Goal: Transaction & Acquisition: Book appointment/travel/reservation

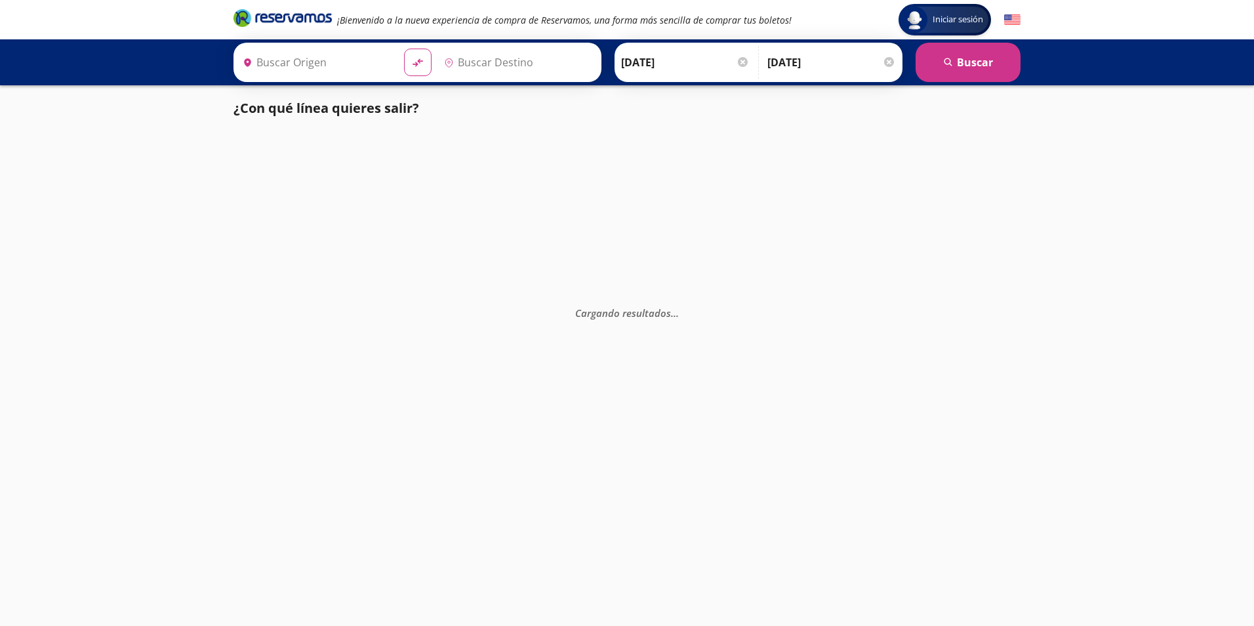
type input "[GEOGRAPHIC_DATA], [GEOGRAPHIC_DATA]"
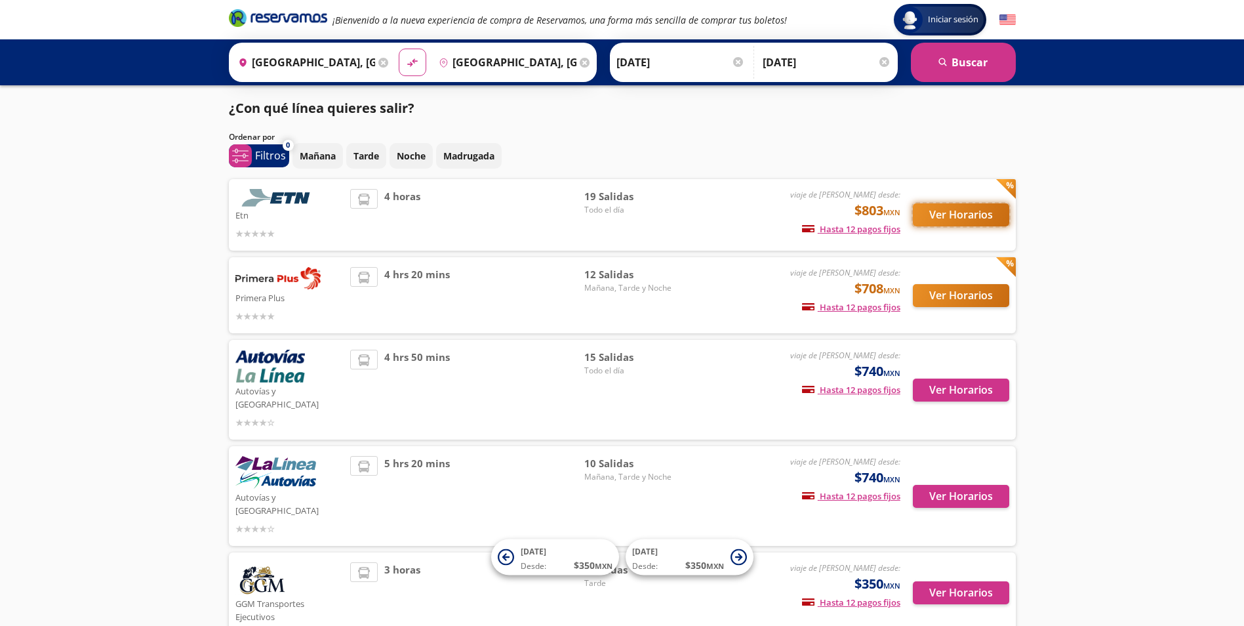
click at [976, 212] on button "Ver Horarios" at bounding box center [961, 214] width 96 height 23
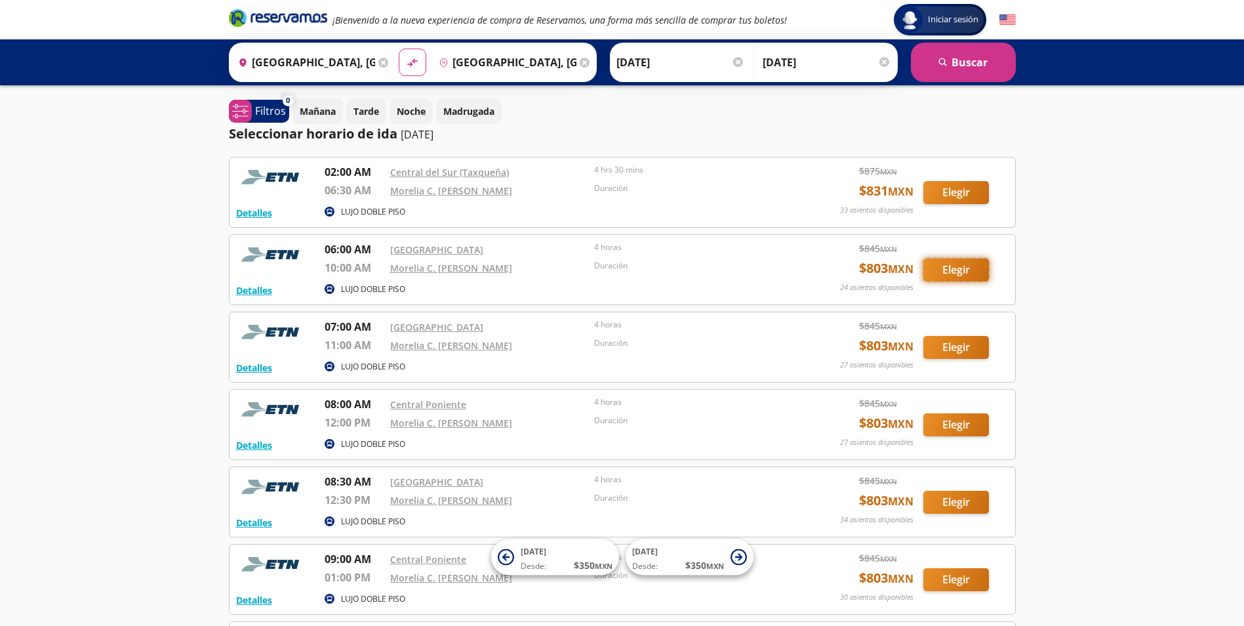
click at [960, 264] on button "Elegir" at bounding box center [957, 269] width 66 height 23
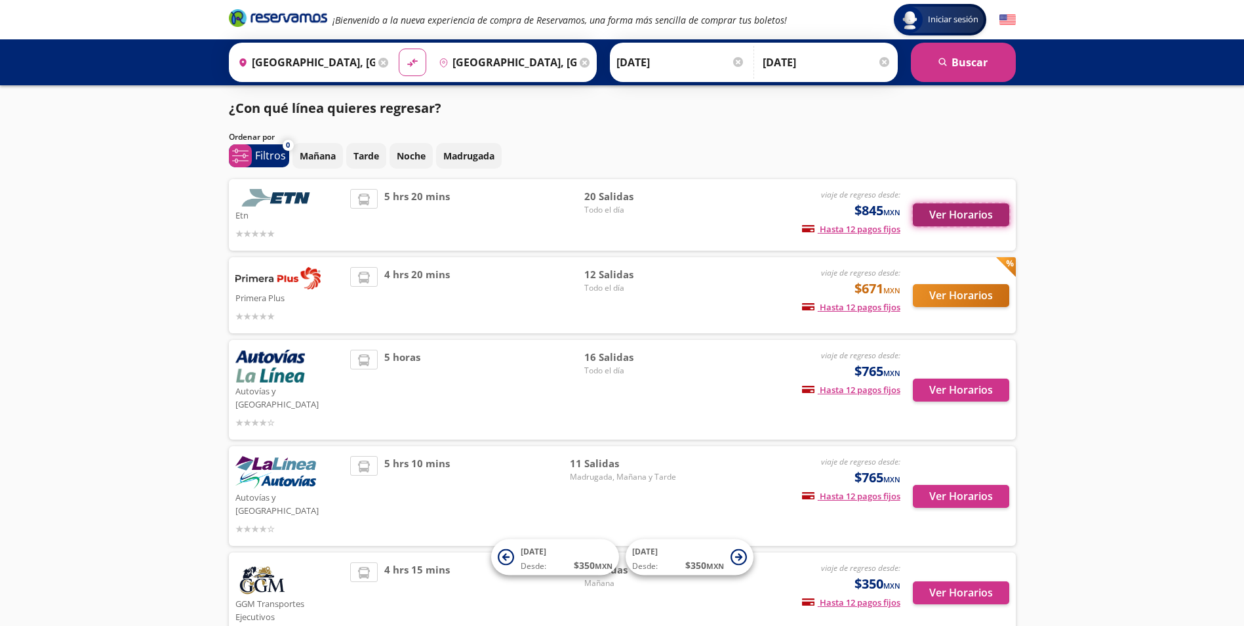
click at [949, 219] on button "Ver Horarios" at bounding box center [961, 214] width 96 height 23
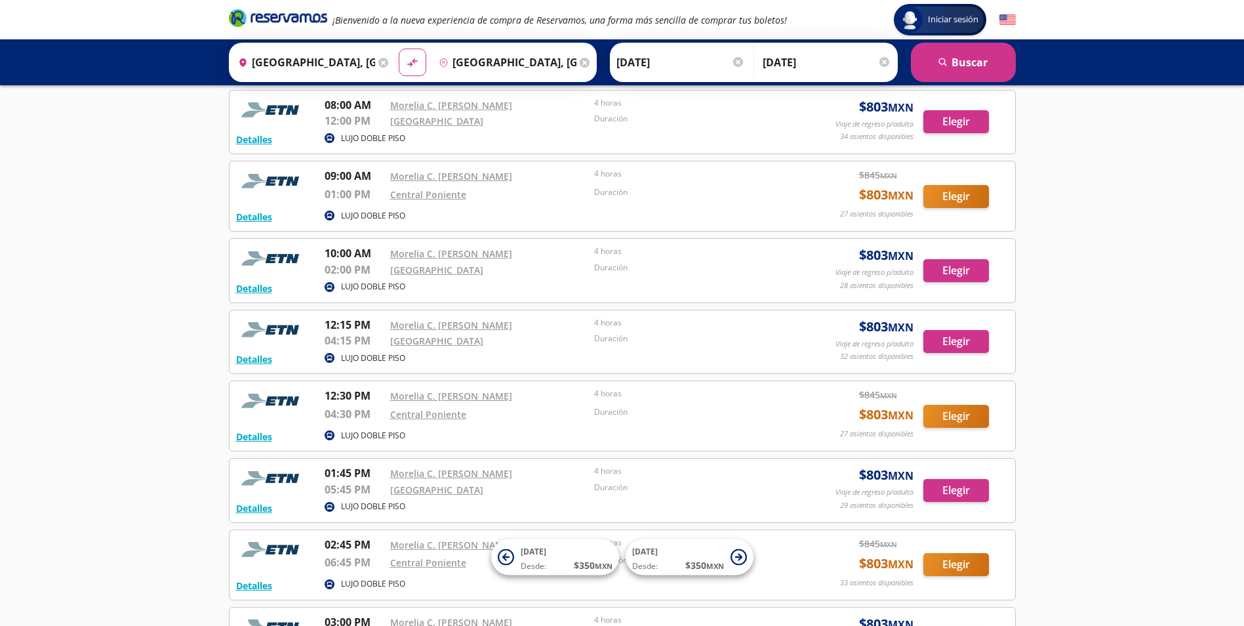
scroll to position [590, 0]
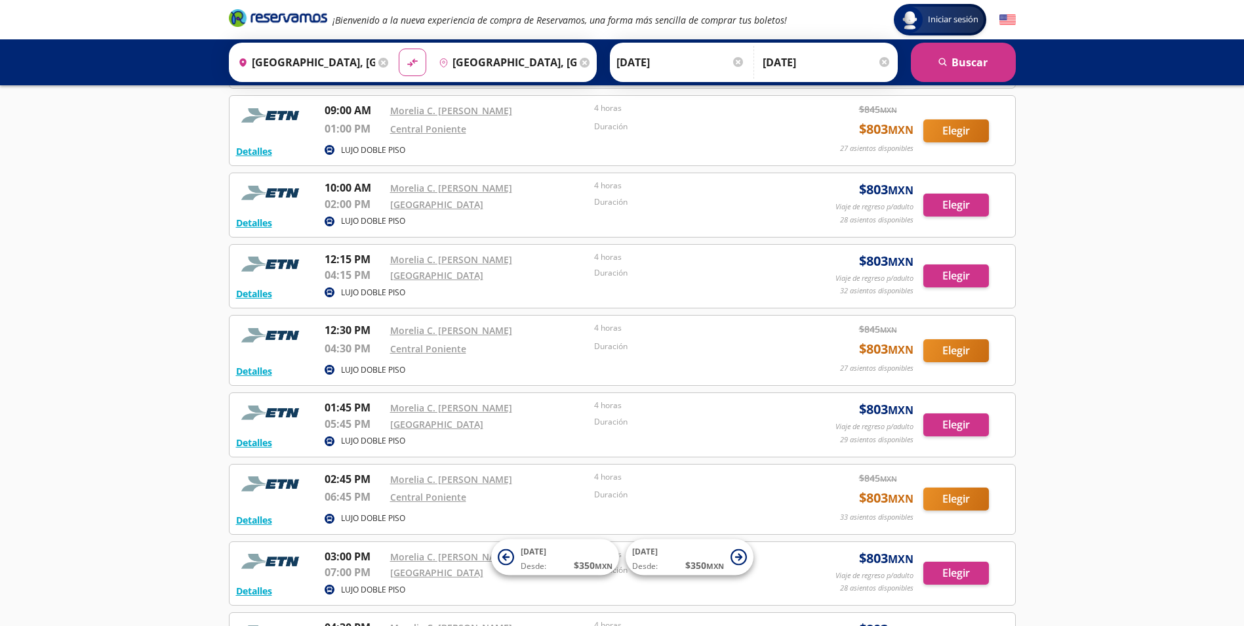
click at [106, 388] on div "Group 9 Created with Sketch. Iniciar sesión Iniciar sesión ¡Bienvenido a la nue…" at bounding box center [622, 325] width 1244 height 1830
click at [943, 413] on button "Elegir" at bounding box center [957, 424] width 66 height 23
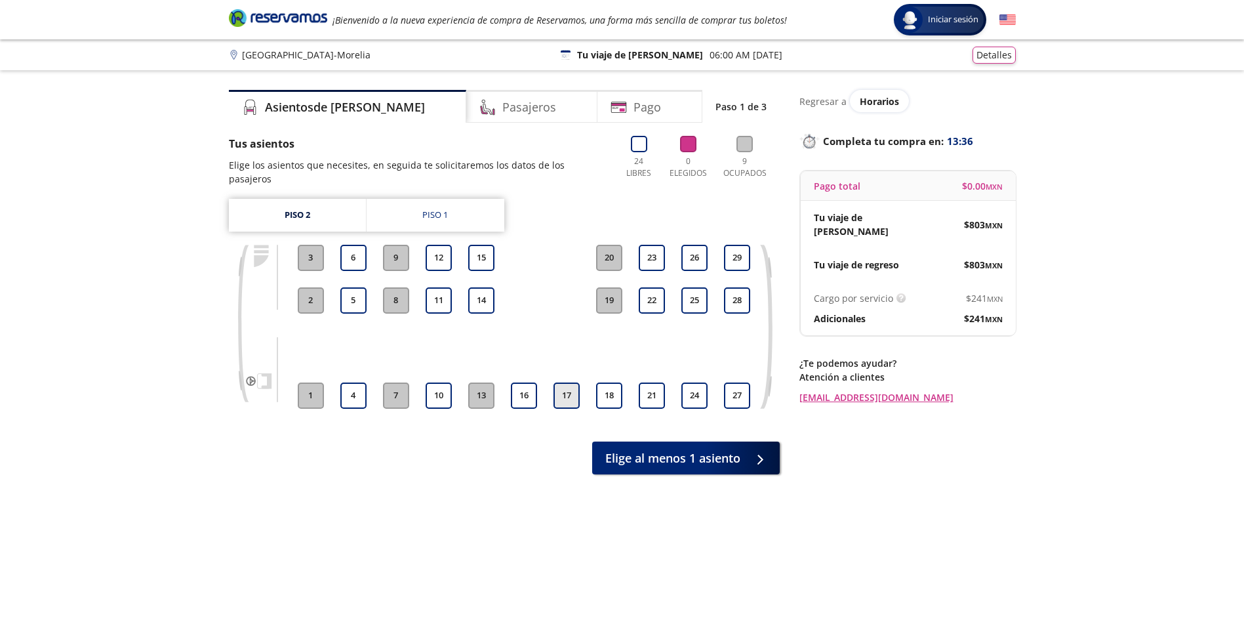
click at [564, 382] on button "17" at bounding box center [567, 395] width 26 height 26
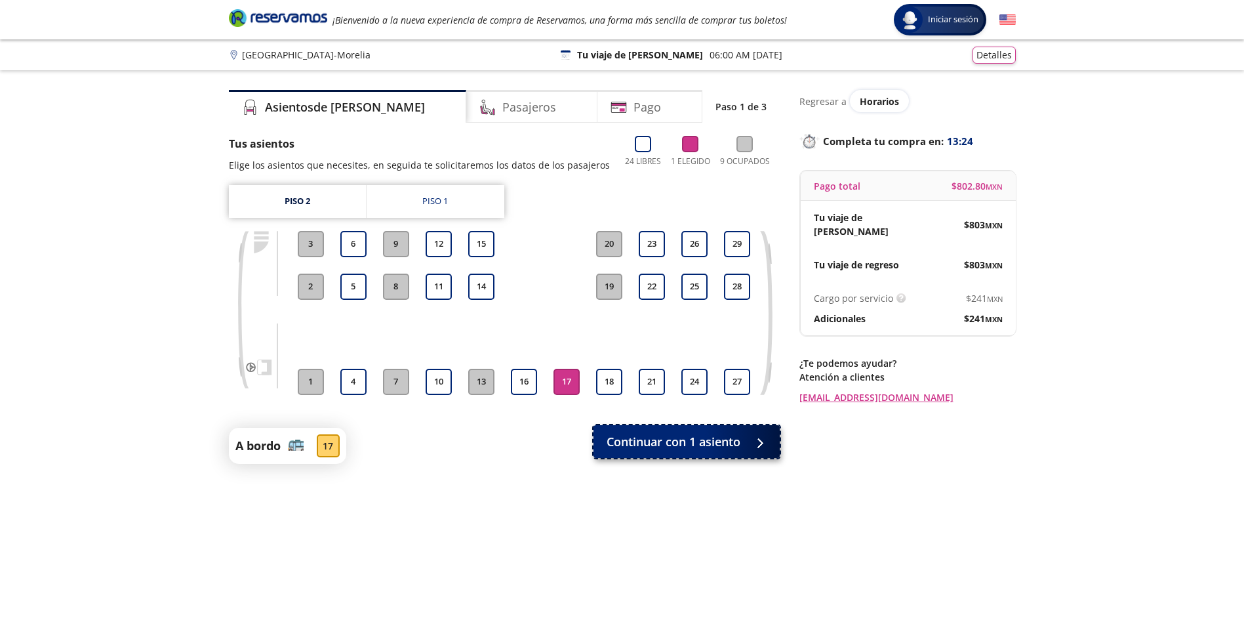
click at [695, 443] on span "Continuar con 1 asiento" at bounding box center [674, 442] width 134 height 18
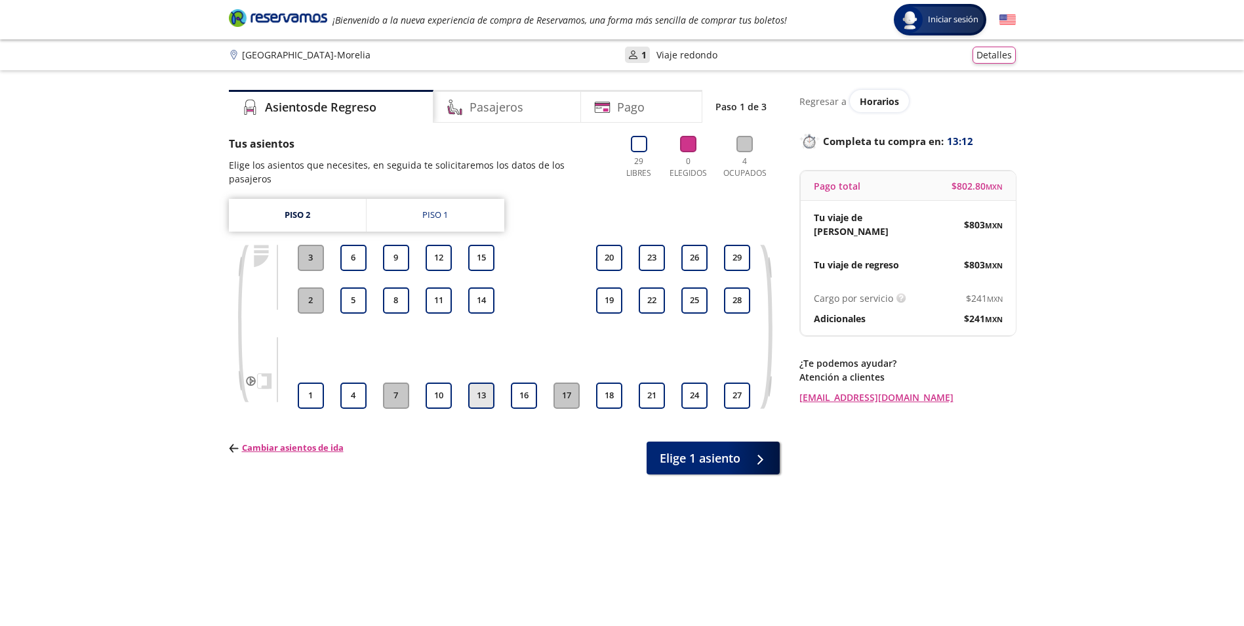
click at [486, 382] on button "13" at bounding box center [481, 395] width 26 height 26
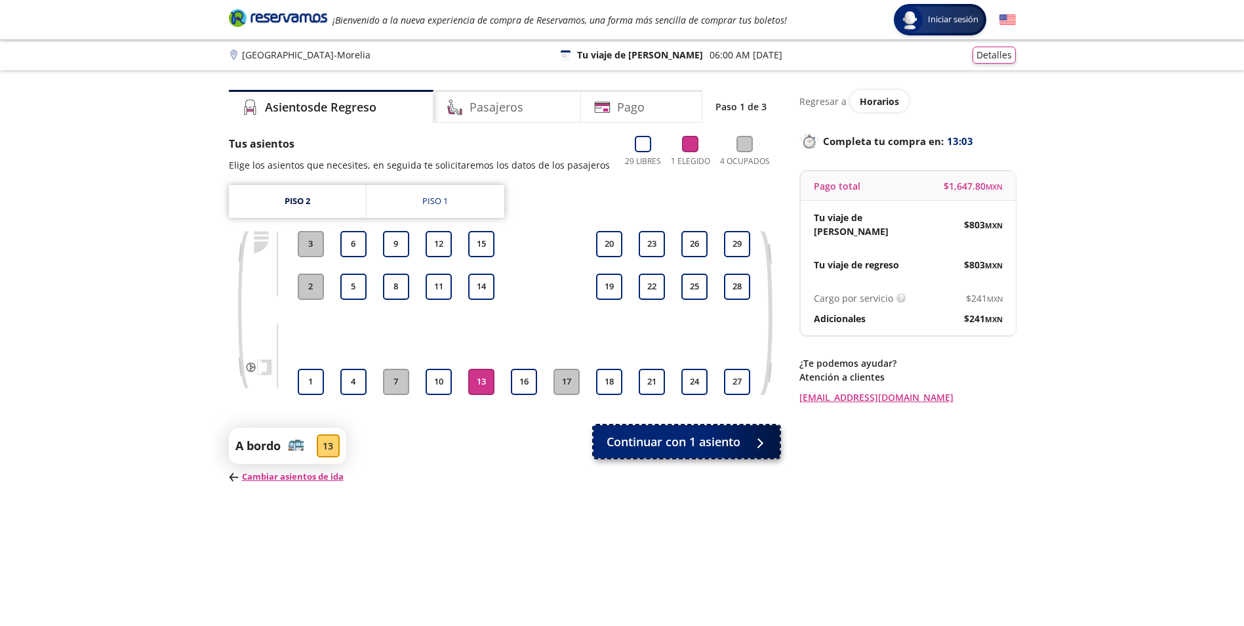
click at [705, 451] on button "Continuar con 1 asiento" at bounding box center [687, 441] width 186 height 33
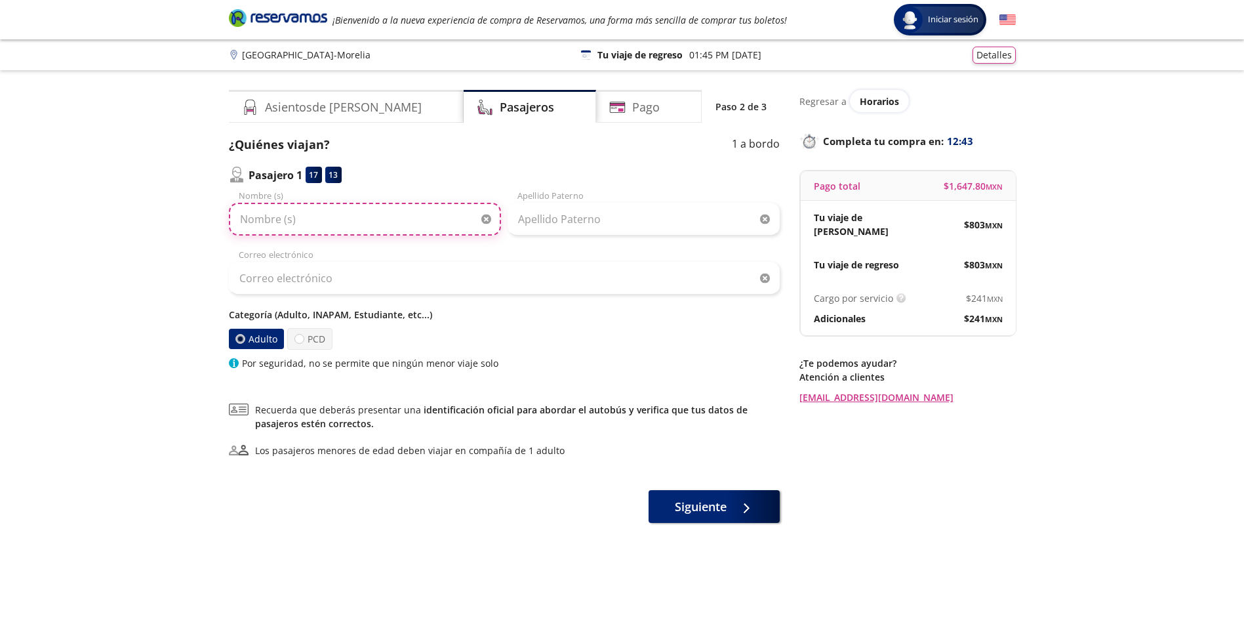
click at [279, 226] on input "Nombre (s)" at bounding box center [365, 219] width 272 height 33
type input "[PERSON_NAME]"
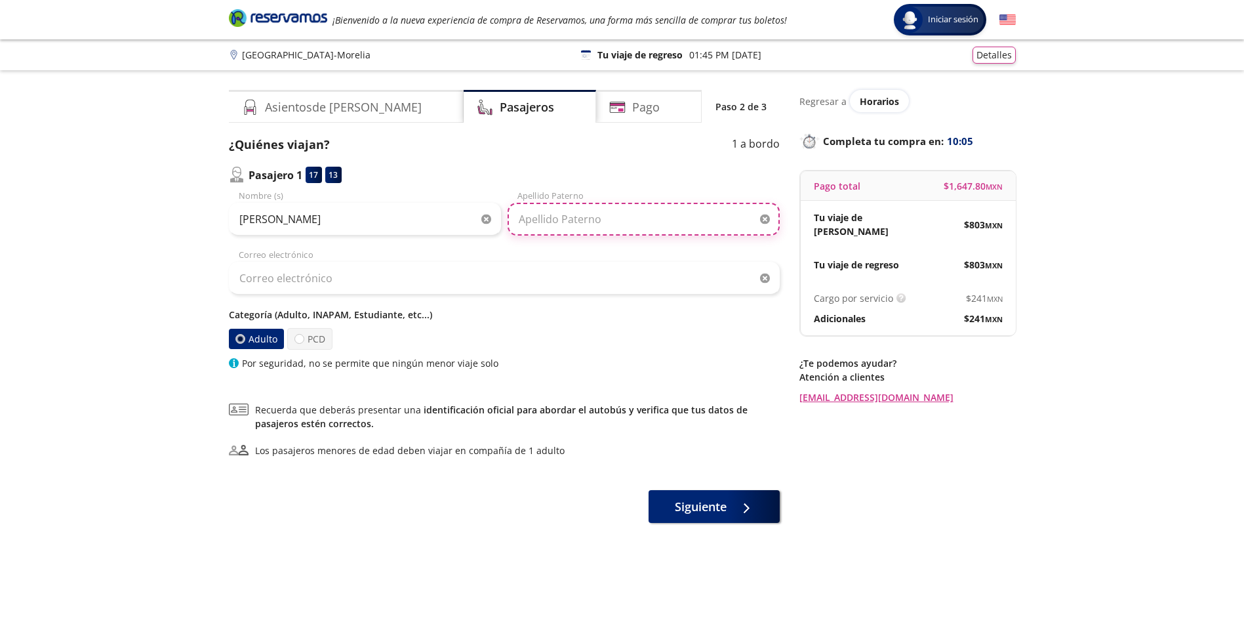
click at [627, 228] on input "Apellido Paterno" at bounding box center [644, 219] width 272 height 33
type input "[PERSON_NAME]"
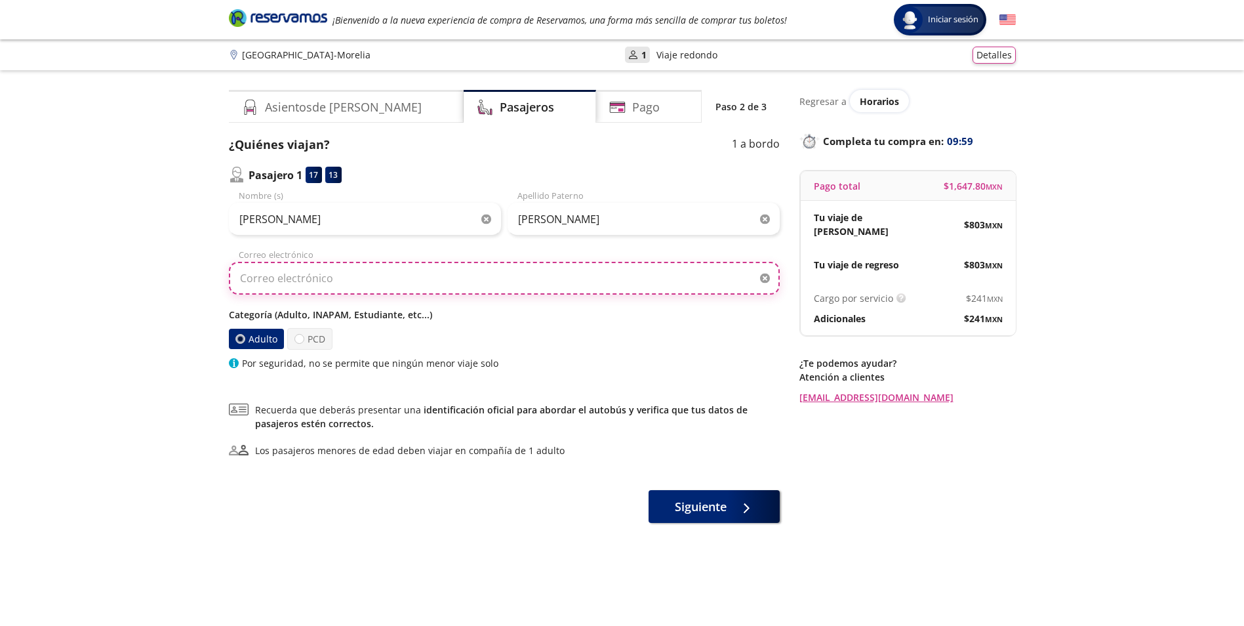
click at [443, 273] on input "Correo electrónico" at bounding box center [504, 278] width 551 height 33
type input "[PERSON_NAME][EMAIL_ADDRESS][DOMAIN_NAME]"
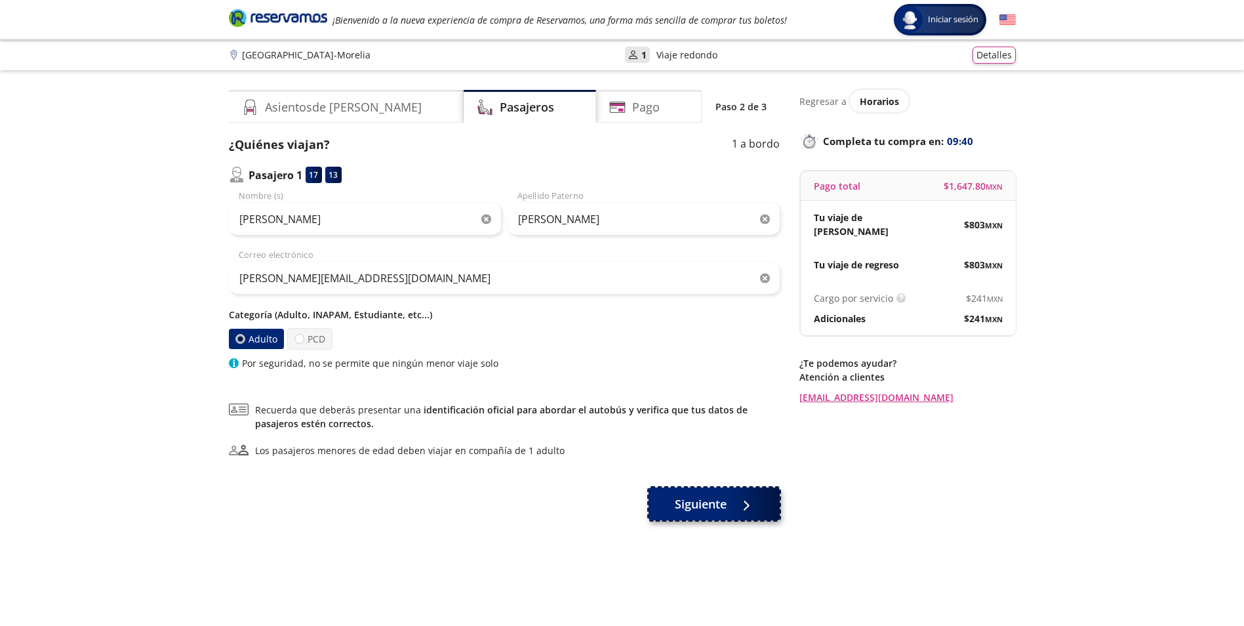
click at [707, 507] on span "Siguiente" at bounding box center [701, 504] width 52 height 18
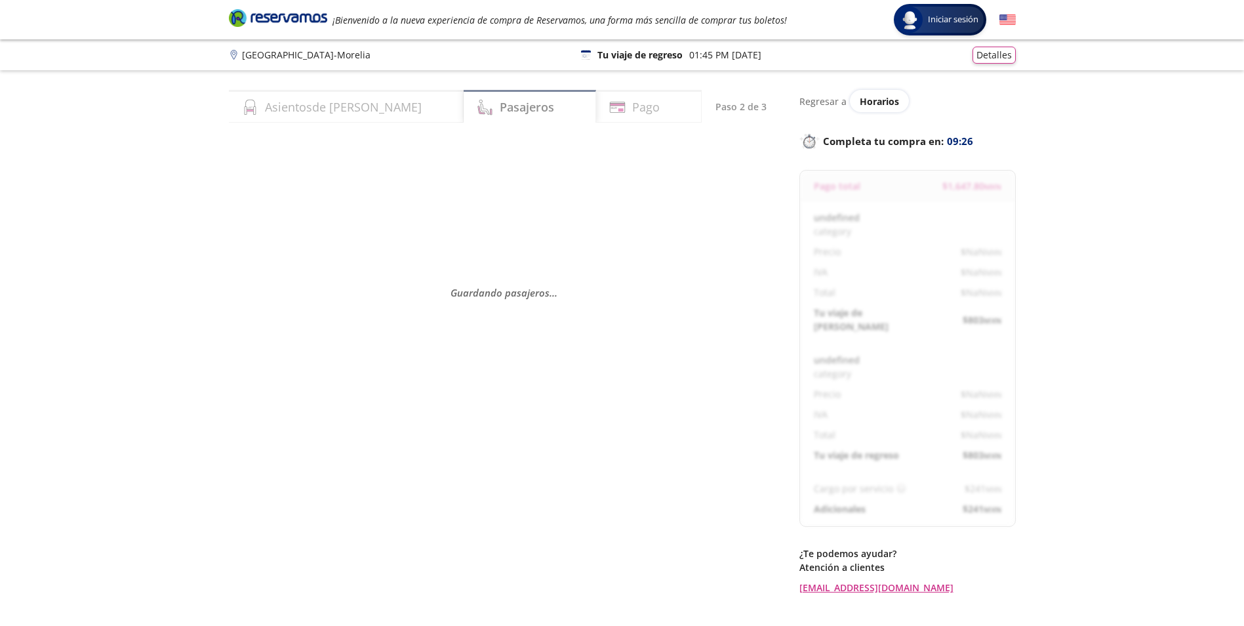
select select "MX"
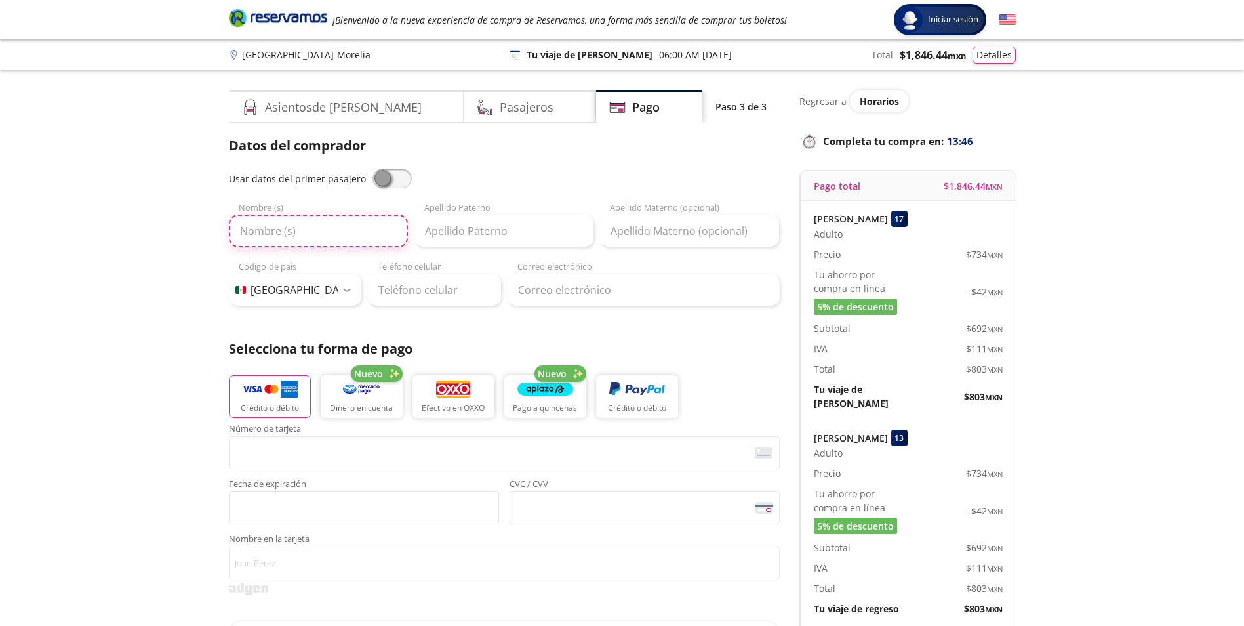
click at [281, 239] on input "Nombre (s)" at bounding box center [318, 231] width 179 height 33
type input "[PERSON_NAME]"
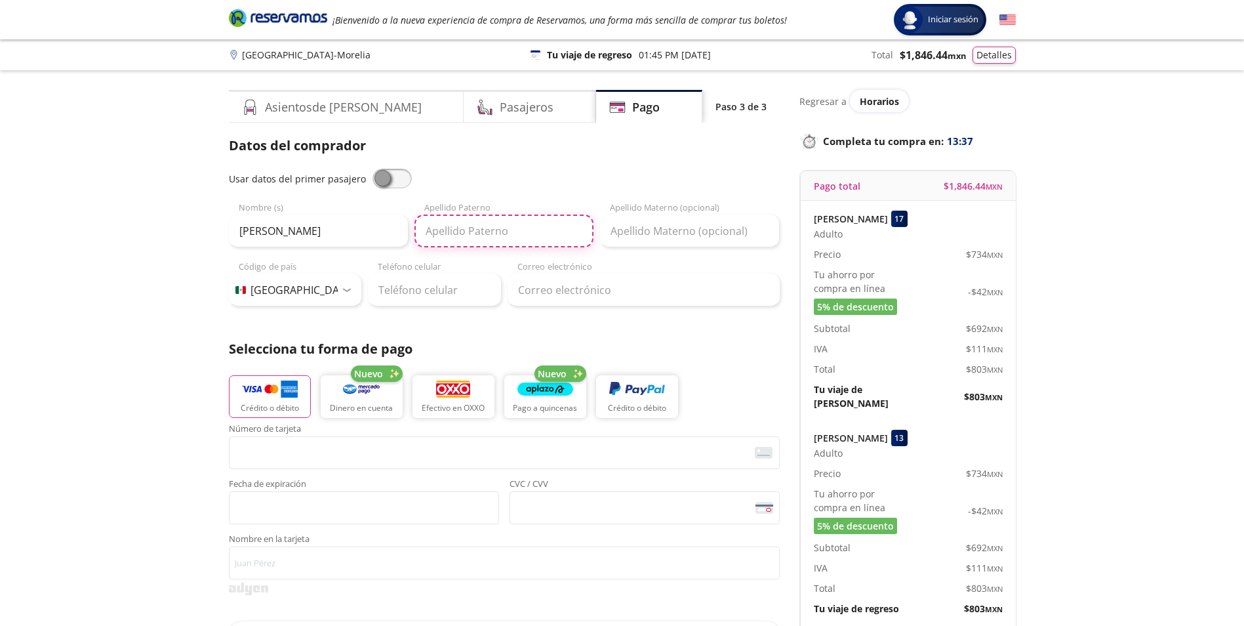
click at [516, 234] on input "Apellido Paterno" at bounding box center [504, 231] width 179 height 33
drag, startPoint x: 486, startPoint y: 234, endPoint x: 579, endPoint y: 233, distance: 92.5
click at [579, 233] on input "[PERSON_NAME]" at bounding box center [504, 231] width 179 height 33
type input "Santamaria"
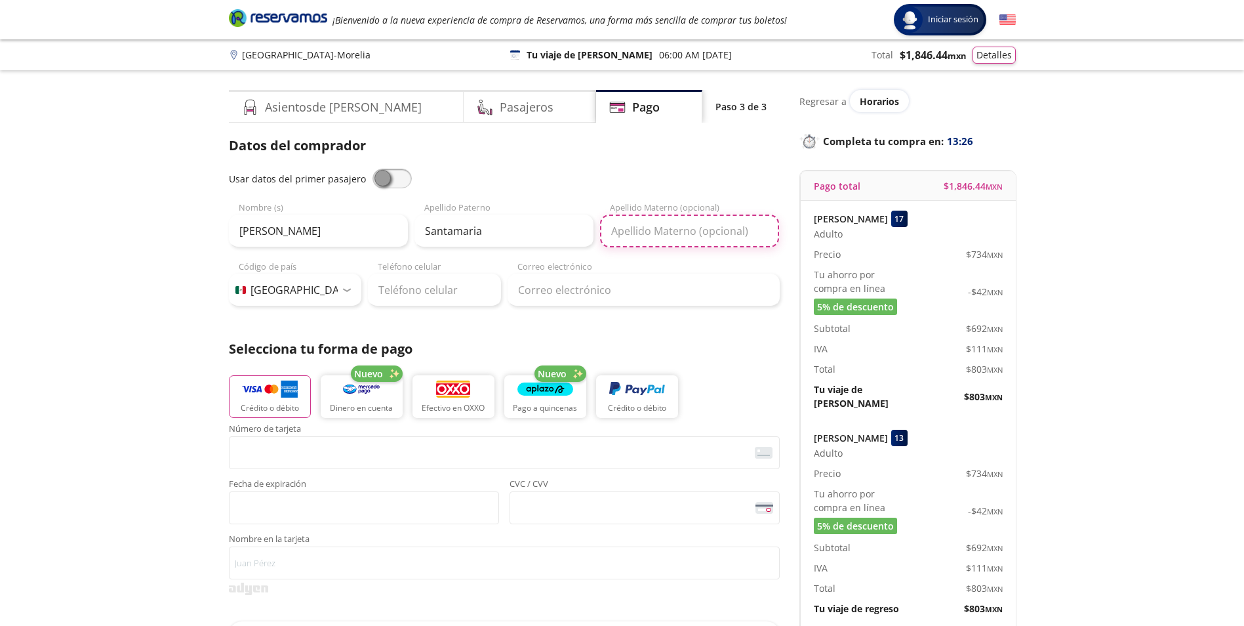
click at [707, 227] on input "Apellido Materno (opcional)" at bounding box center [689, 231] width 179 height 33
type input "[PERSON_NAME]"
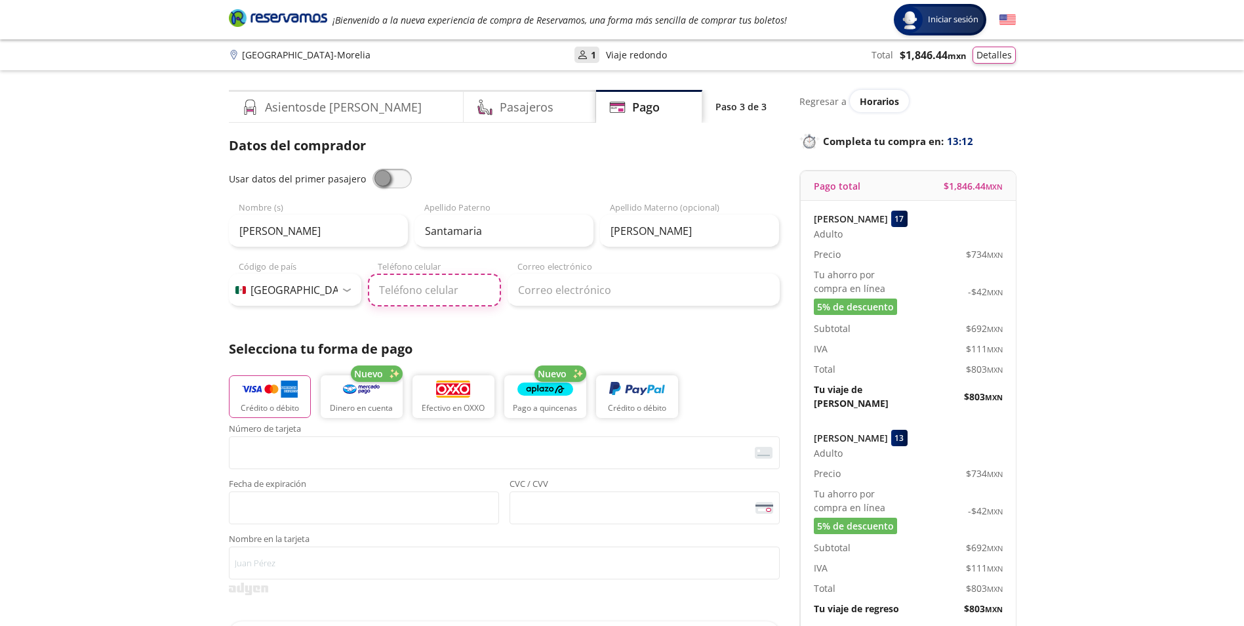
click at [416, 299] on input "Teléfono celular" at bounding box center [434, 290] width 133 height 33
type input "55 1934 6609"
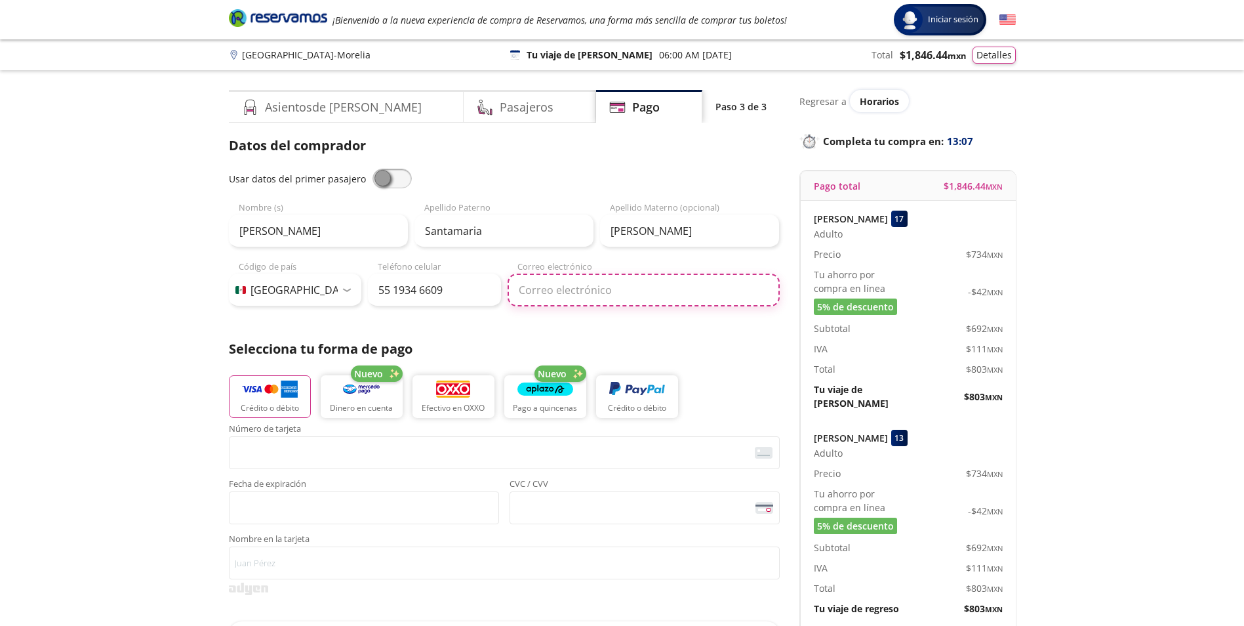
click at [575, 291] on input "Correo electrónico" at bounding box center [644, 290] width 272 height 33
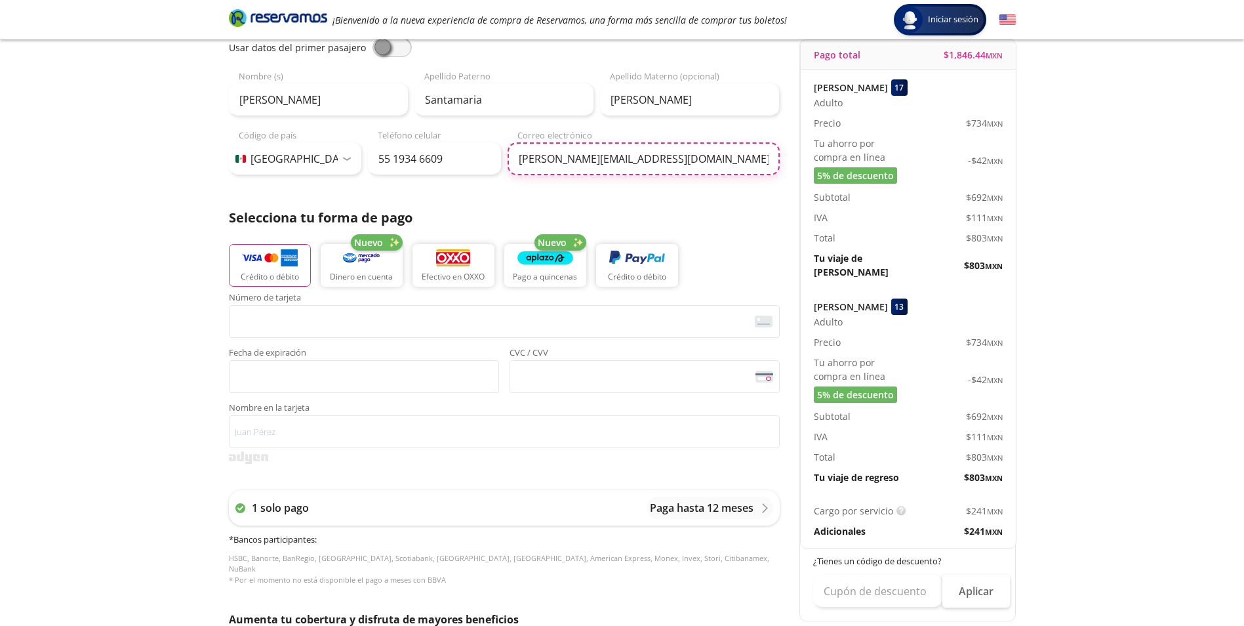
scroll to position [197, 0]
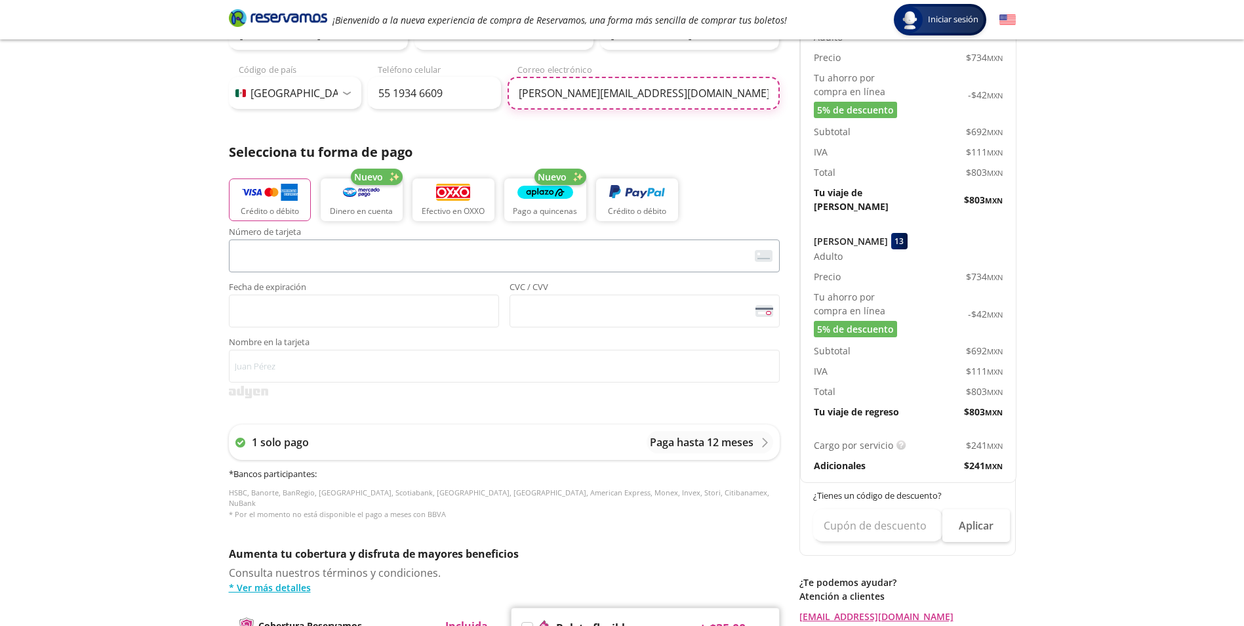
type input "[PERSON_NAME][EMAIL_ADDRESS][DOMAIN_NAME]"
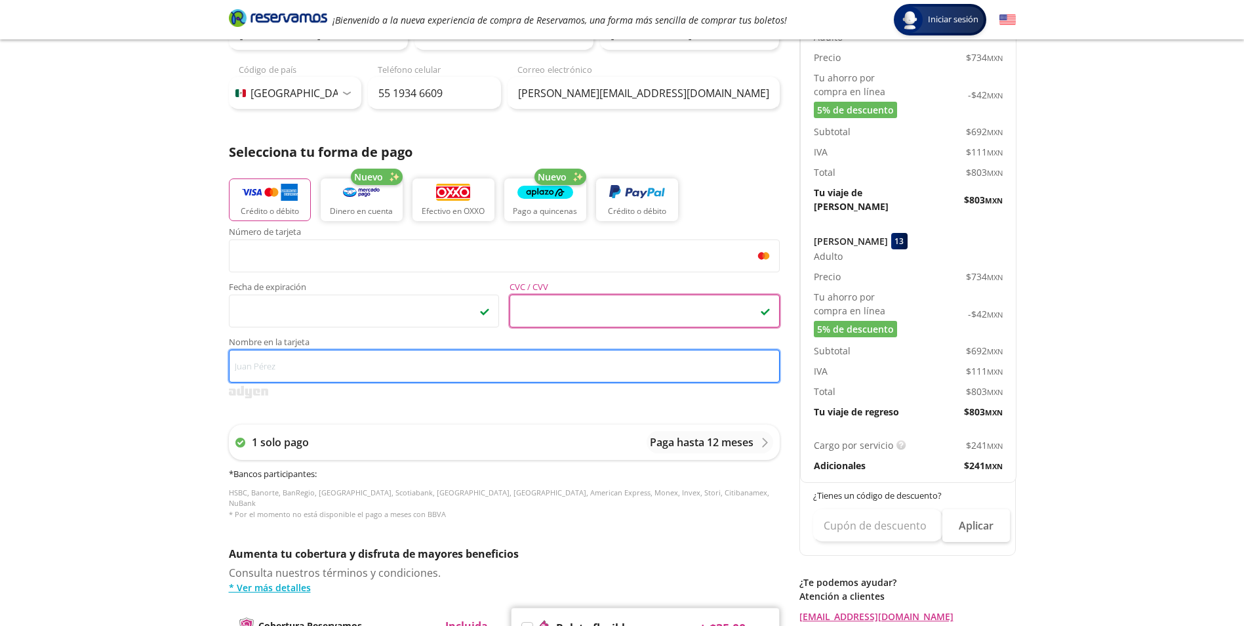
click at [317, 371] on input "Nombre en la tarjeta" at bounding box center [504, 366] width 551 height 33
type input "[PERSON_NAME]"
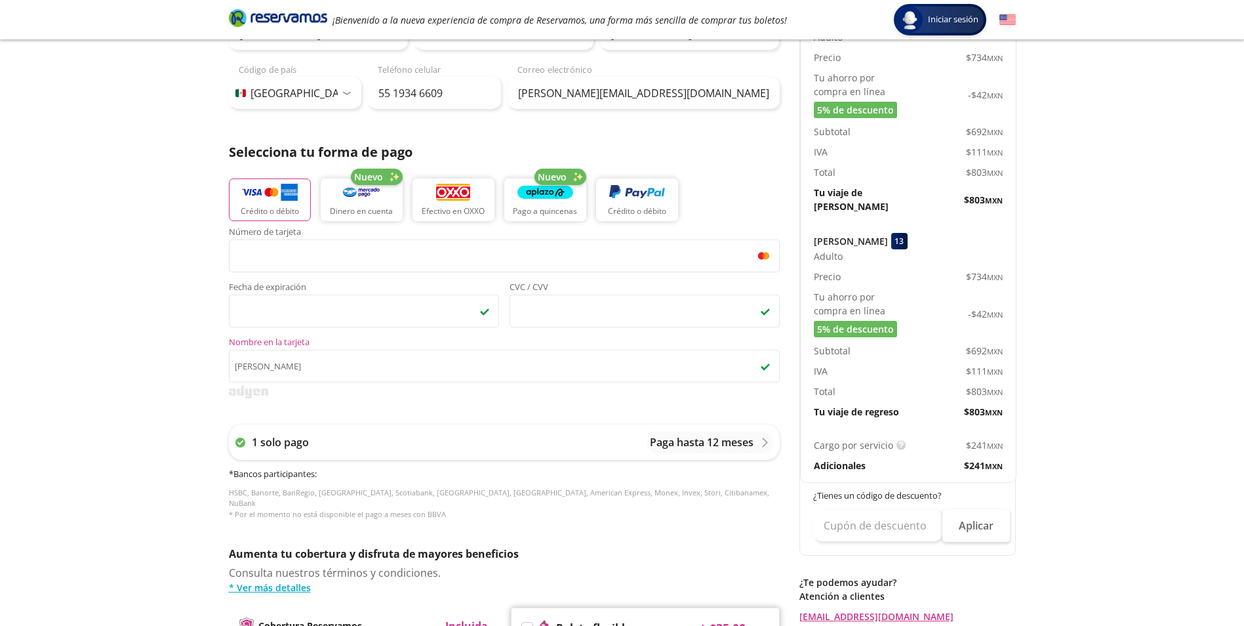
click at [197, 383] on div "Group 9 Created with Sketch. Pago [GEOGRAPHIC_DATA] - Morelia Iniciar sesión In…" at bounding box center [622, 346] width 1244 height 1087
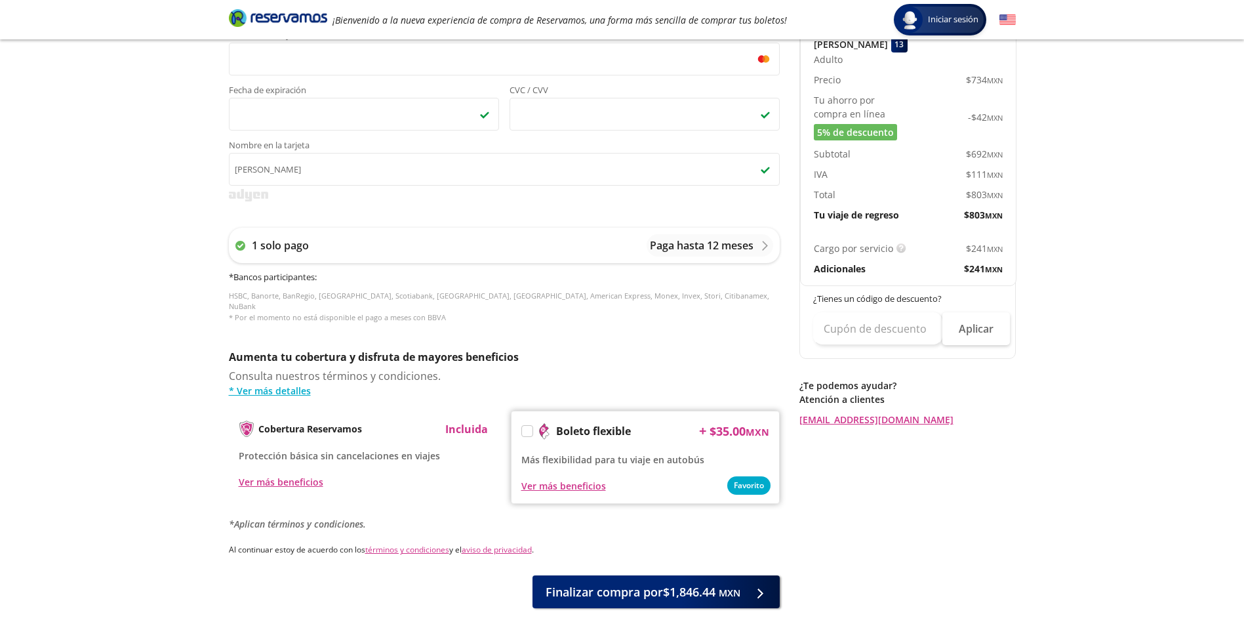
scroll to position [451, 0]
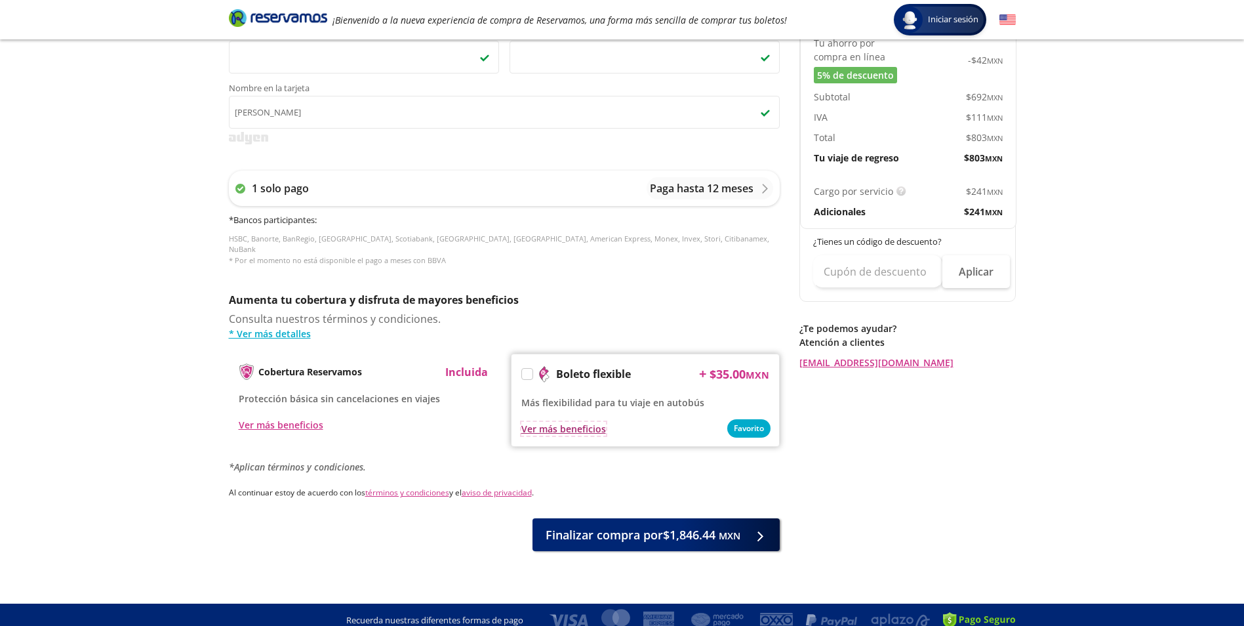
click at [577, 422] on div "Ver más beneficios" at bounding box center [564, 429] width 85 height 14
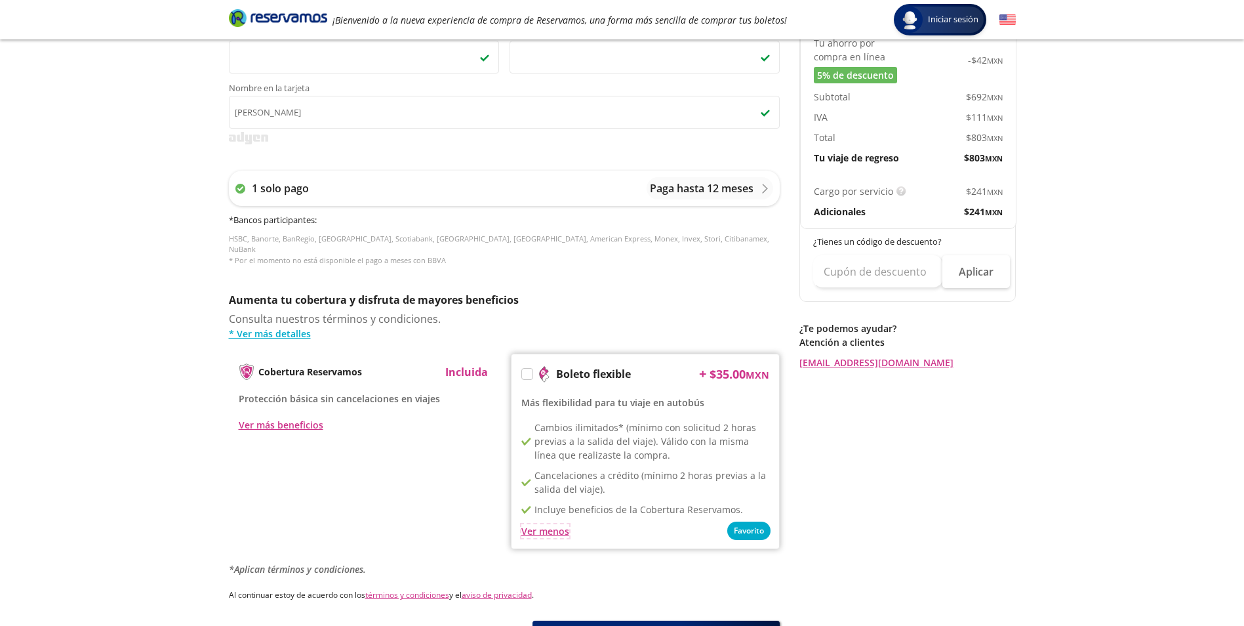
scroll to position [516, 0]
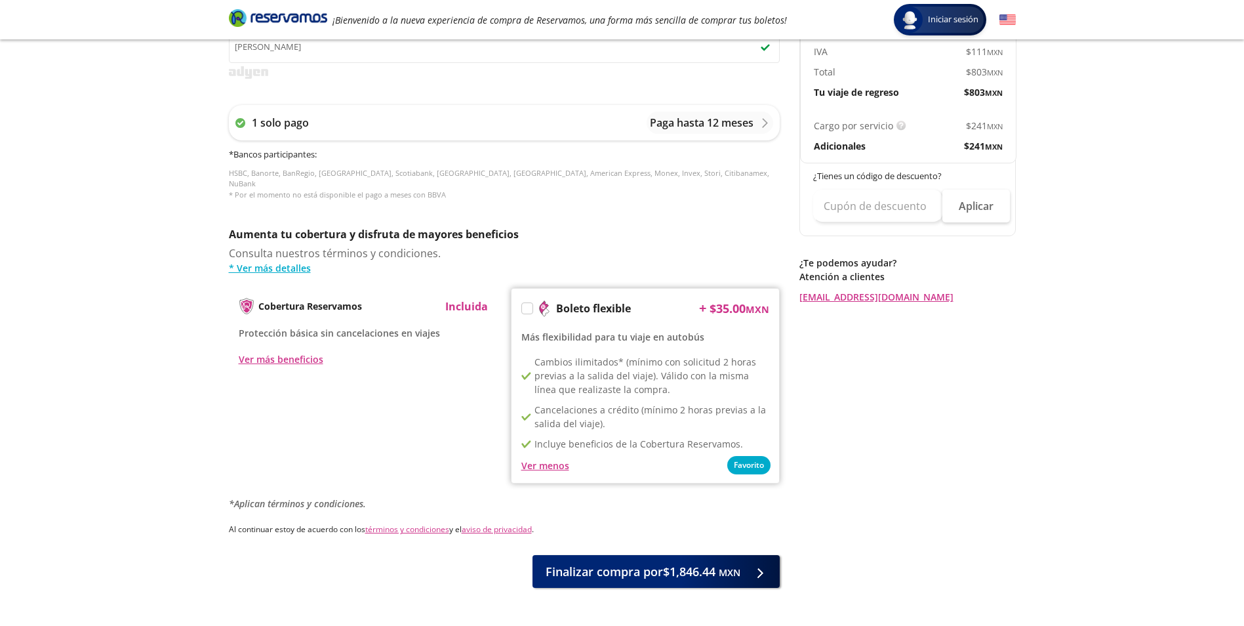
click at [529, 303] on label at bounding box center [527, 308] width 10 height 10
click at [529, 306] on input "Boleto flexible" at bounding box center [526, 310] width 9 height 9
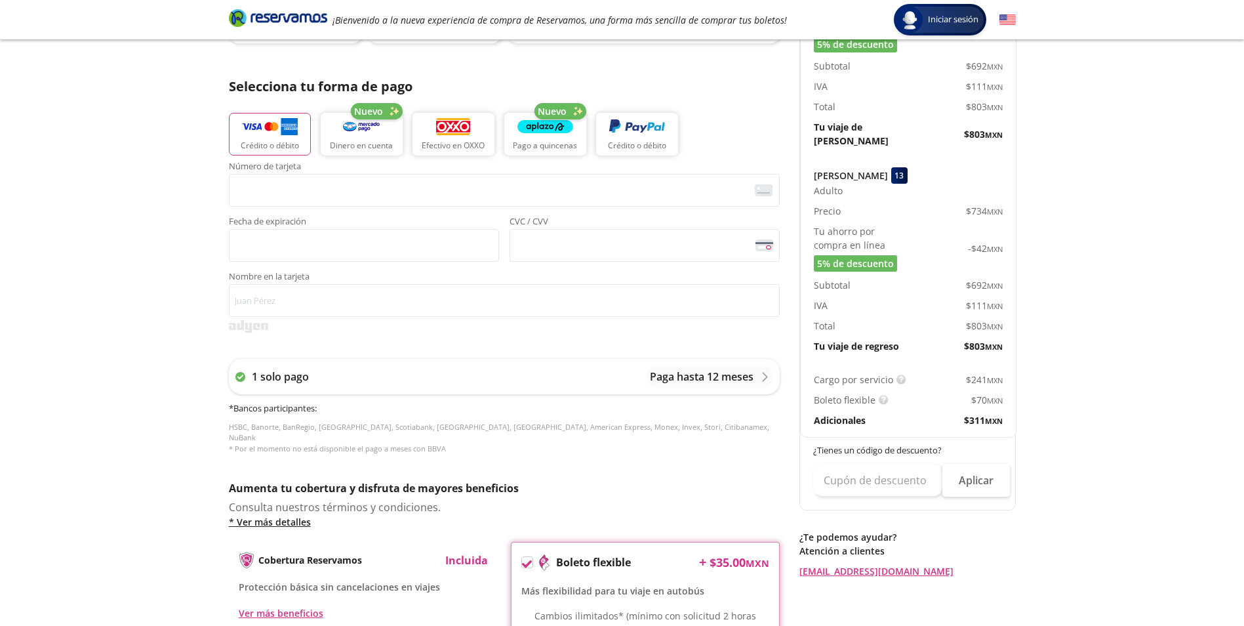
scroll to position [525, 0]
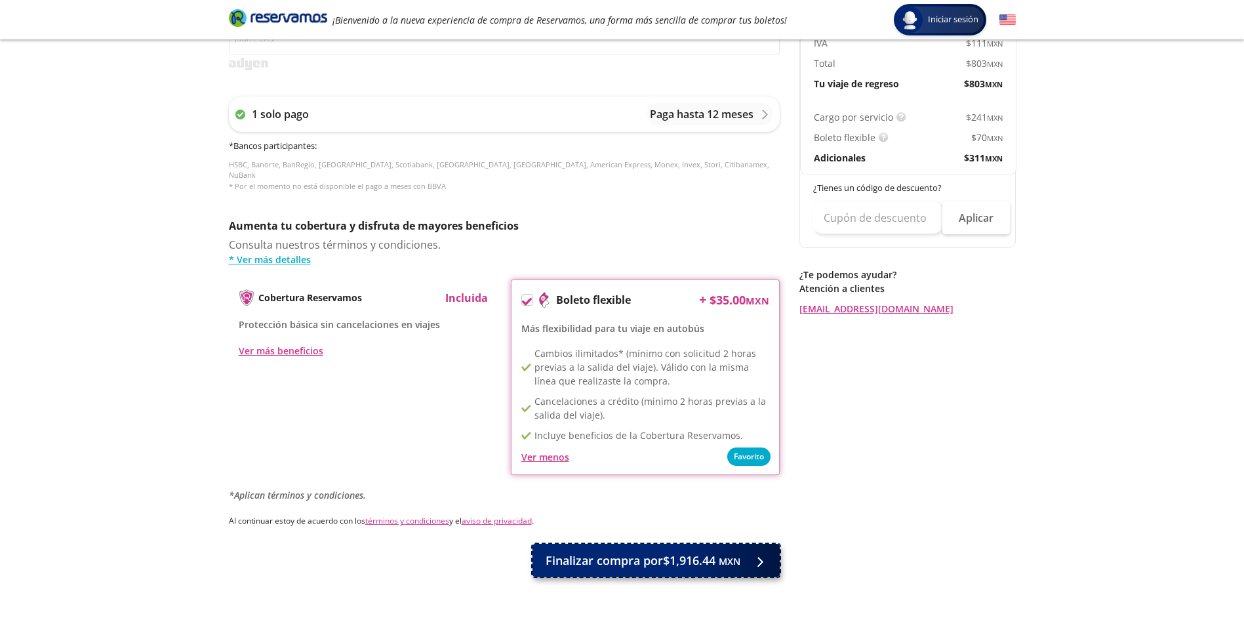
click at [727, 555] on small "MXN" at bounding box center [730, 561] width 22 height 12
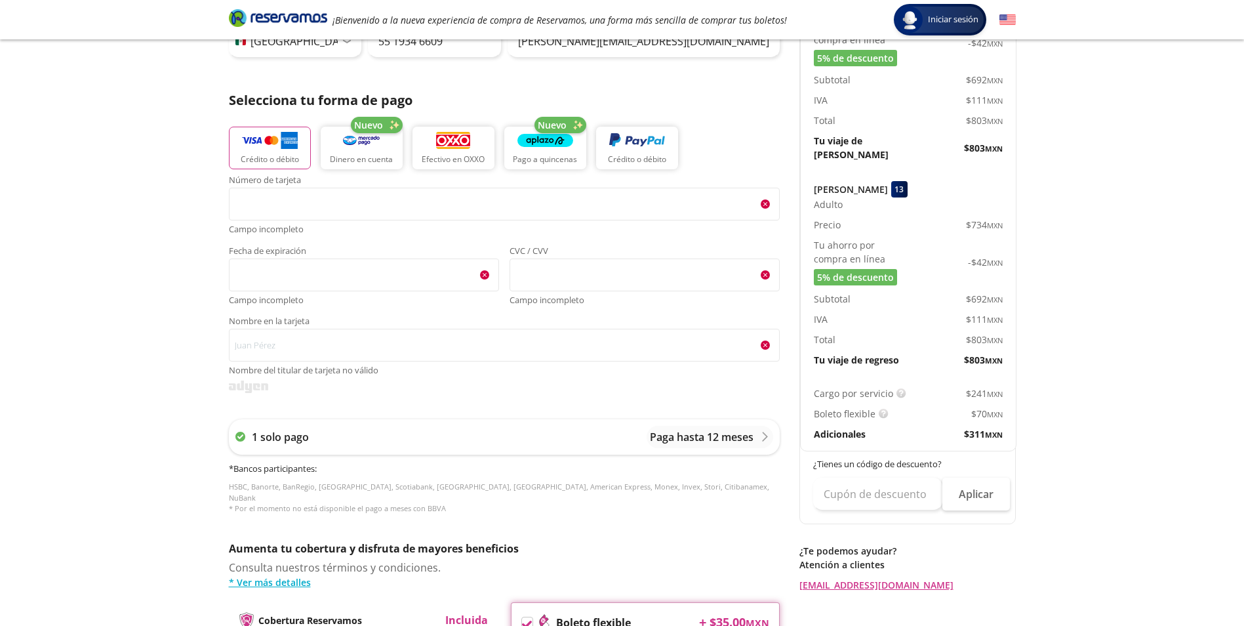
scroll to position [0, 0]
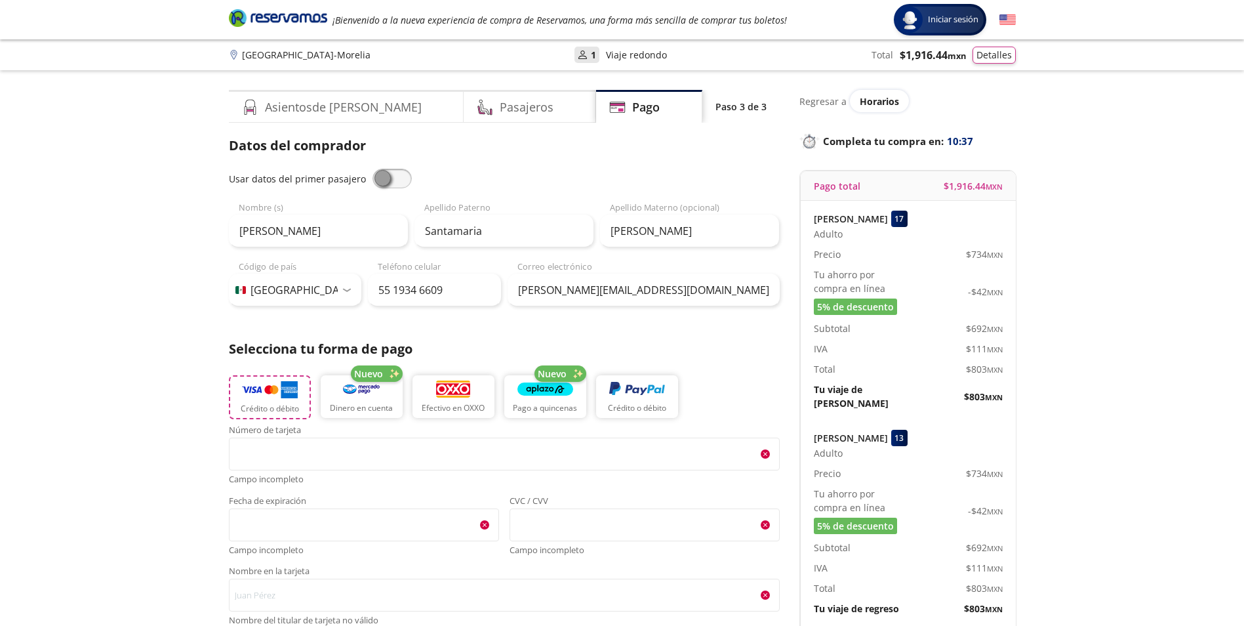
click at [276, 400] on button "Crédito o débito" at bounding box center [270, 397] width 82 height 44
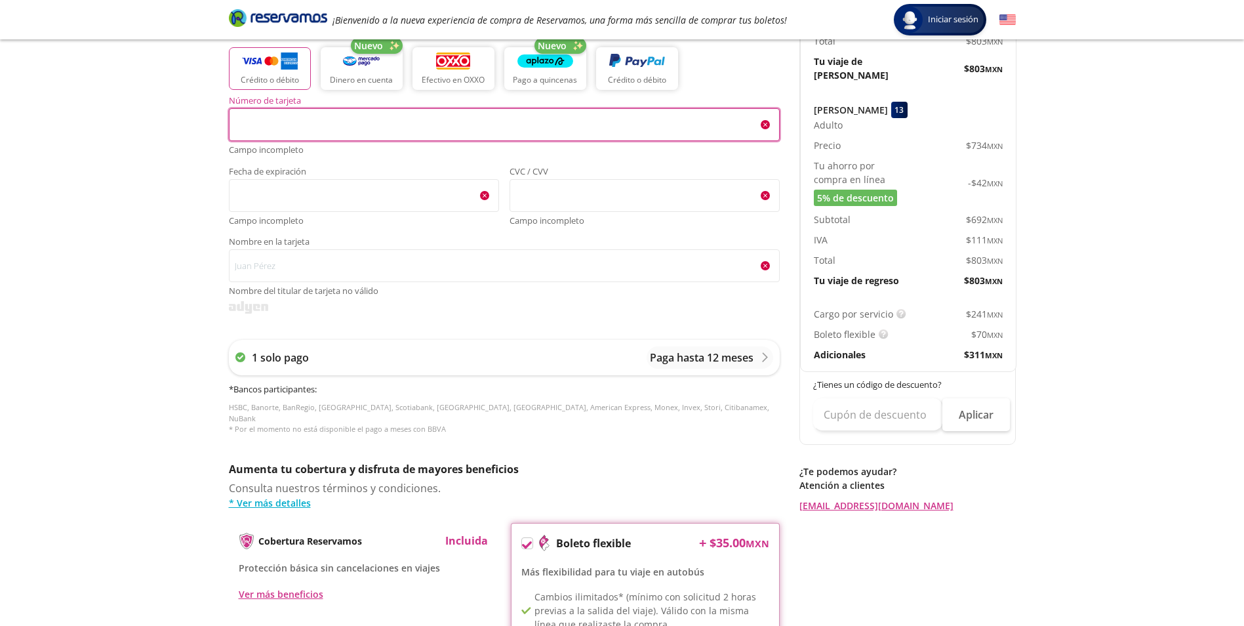
scroll to position [262, 0]
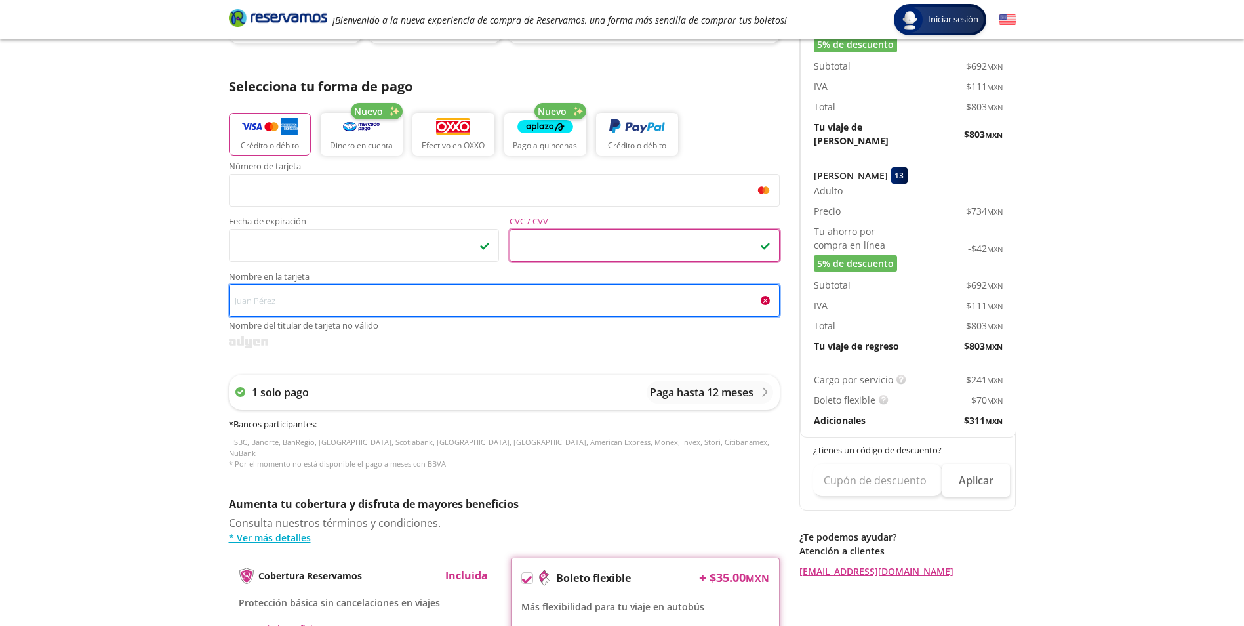
click at [410, 288] on input "Nombre en la tarjeta Nombre del titular de tarjeta no válido" at bounding box center [504, 300] width 551 height 33
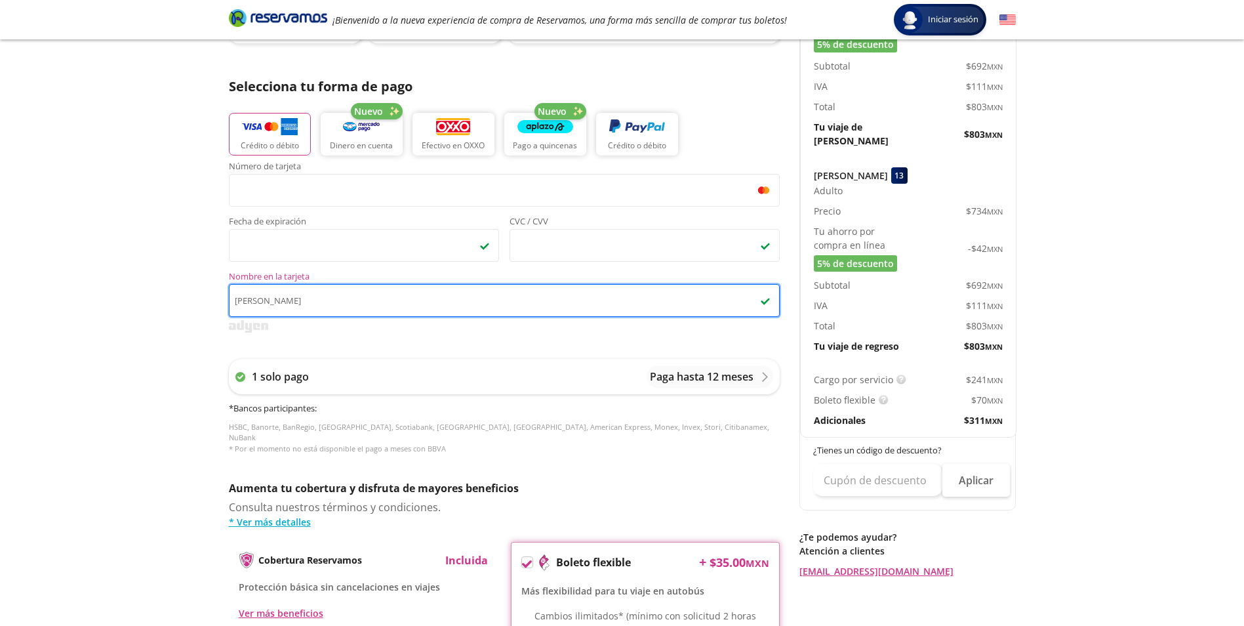
click at [268, 302] on input "[PERSON_NAME]" at bounding box center [504, 300] width 551 height 33
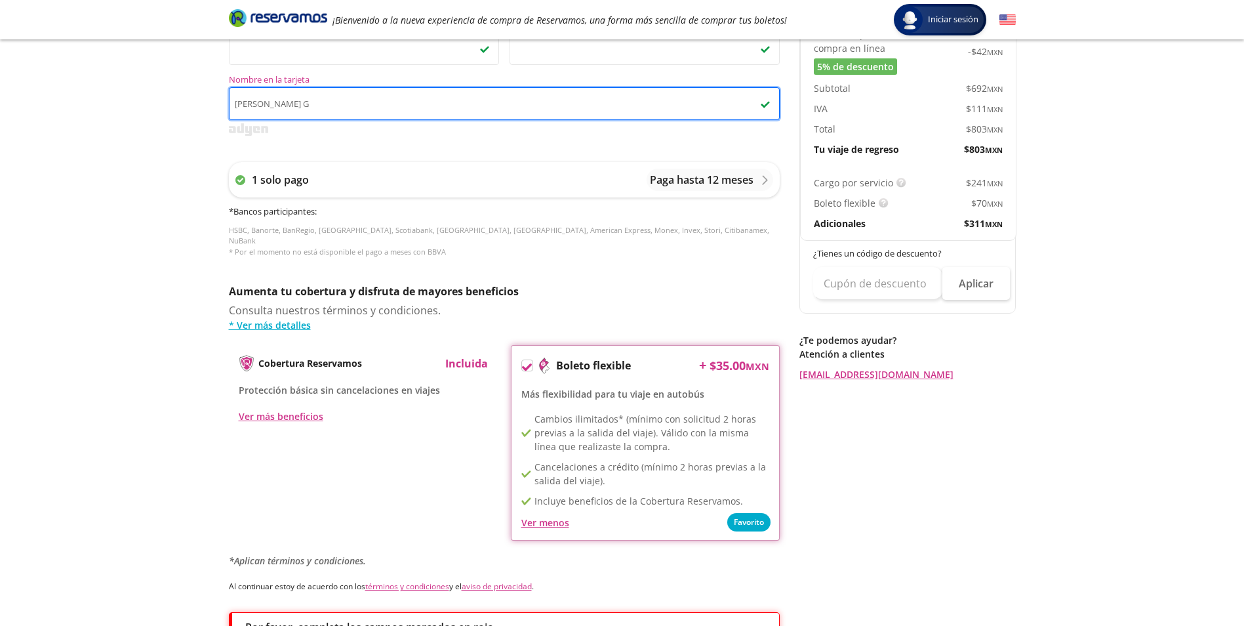
scroll to position [525, 0]
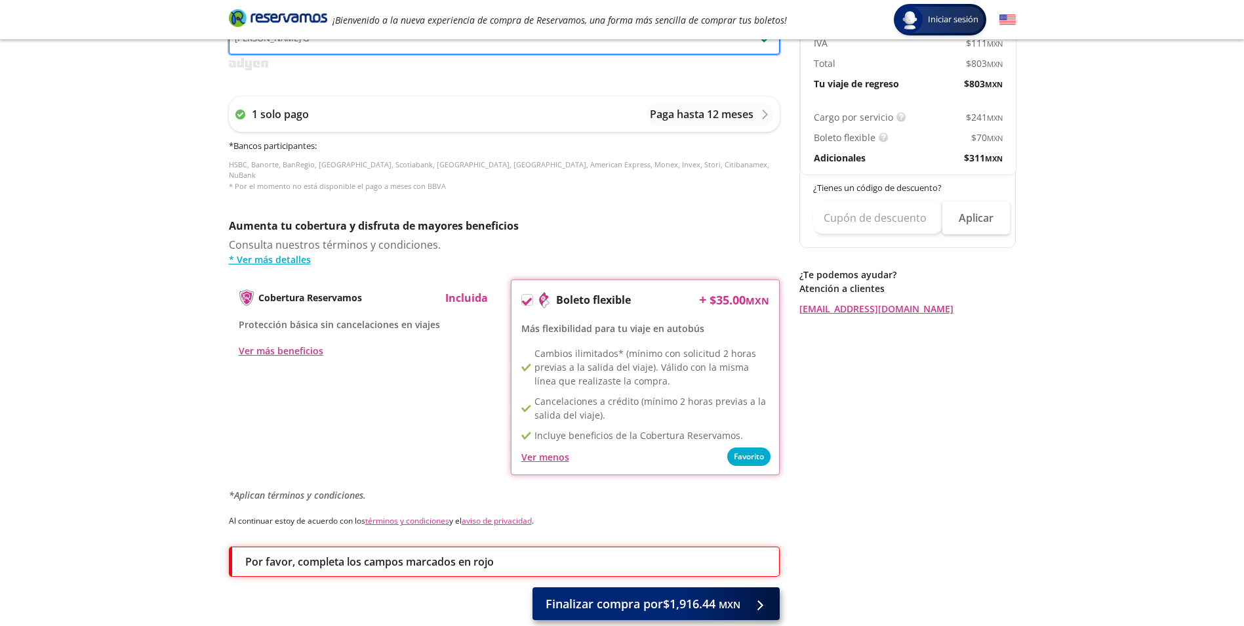
type input "[PERSON_NAME] G"
click at [623, 595] on span "Finalizar compra por $1,916.44 MXN" at bounding box center [643, 604] width 195 height 18
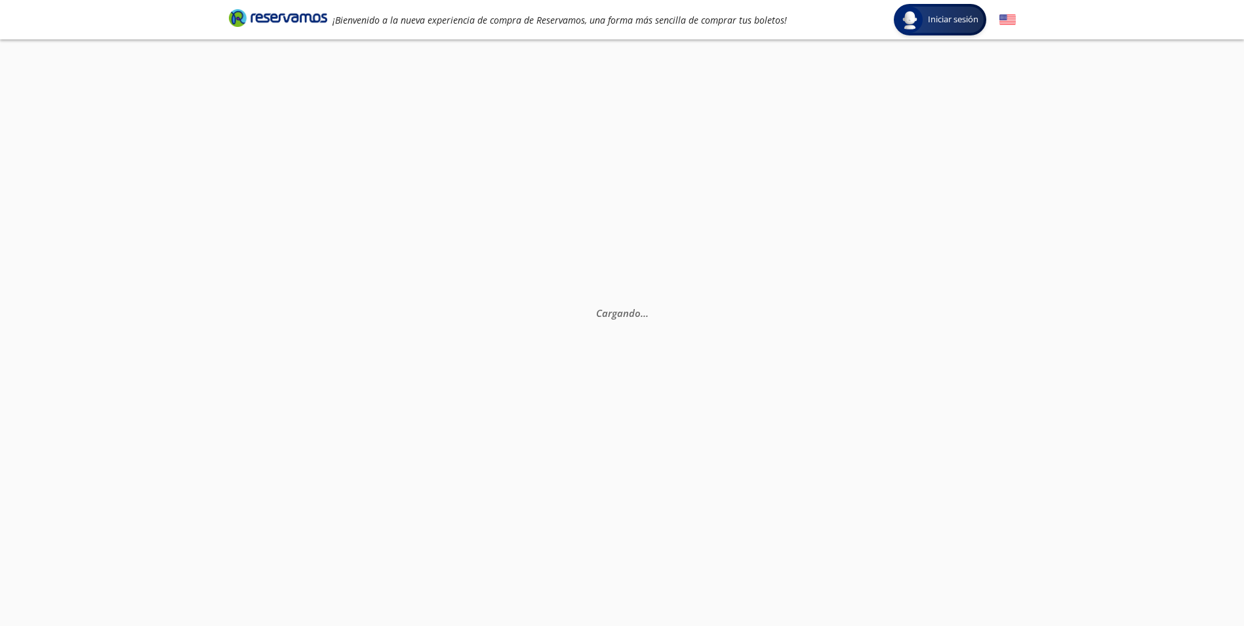
scroll to position [0, 0]
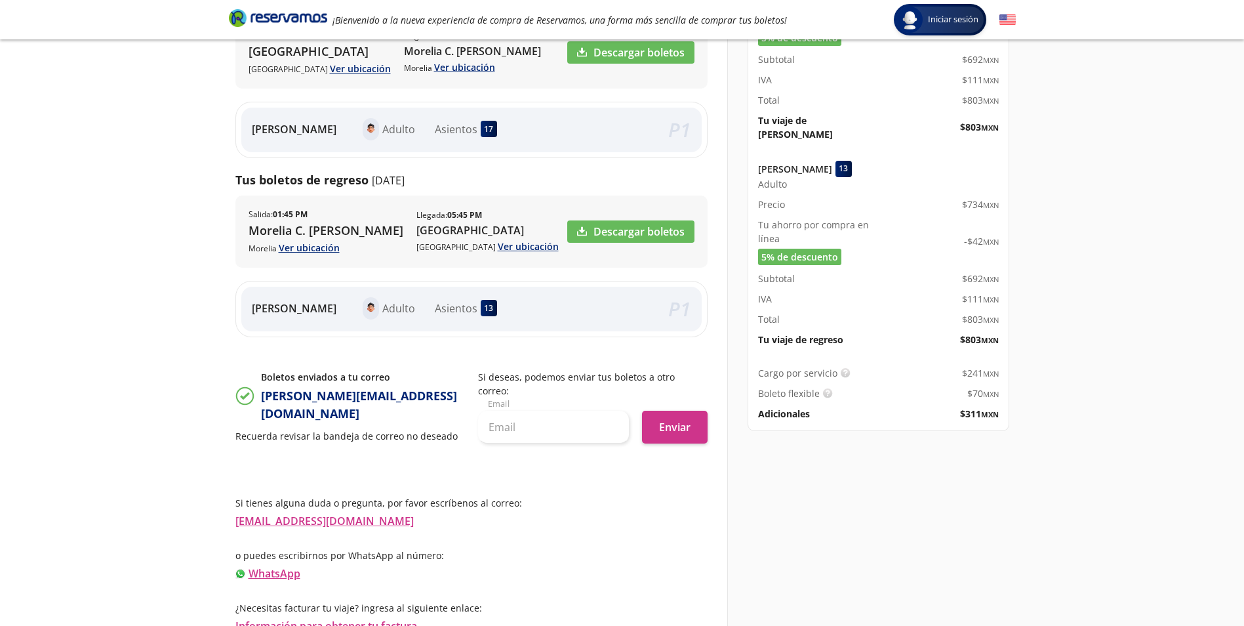
scroll to position [288, 0]
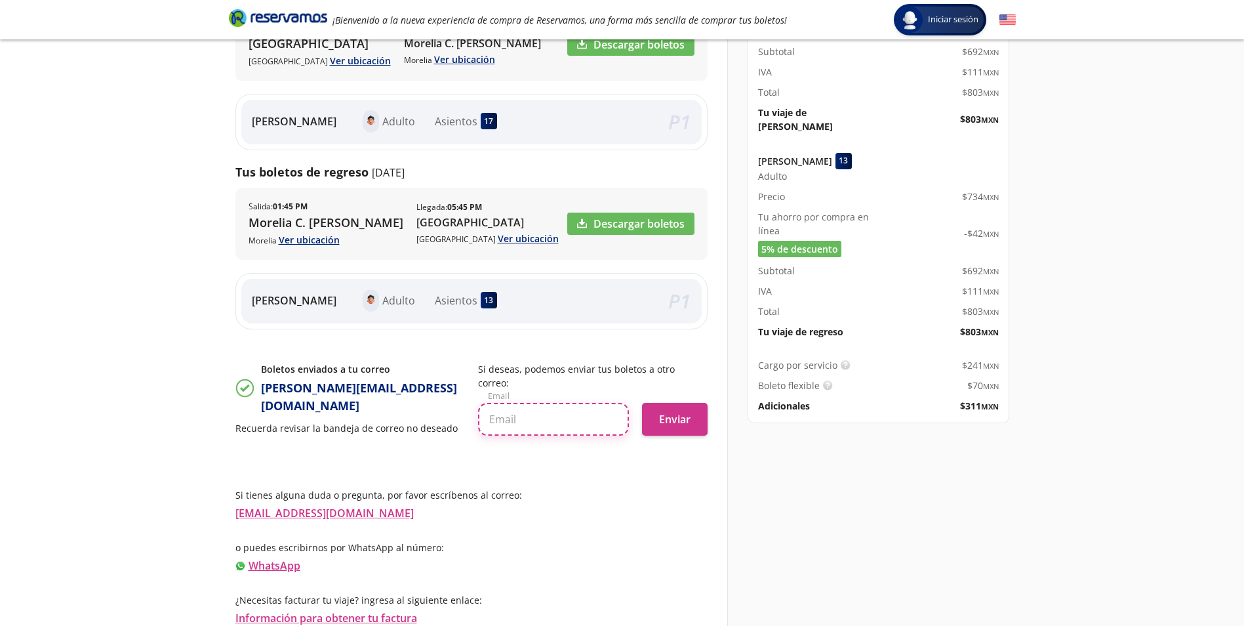
click at [548, 424] on input "text" at bounding box center [553, 419] width 151 height 33
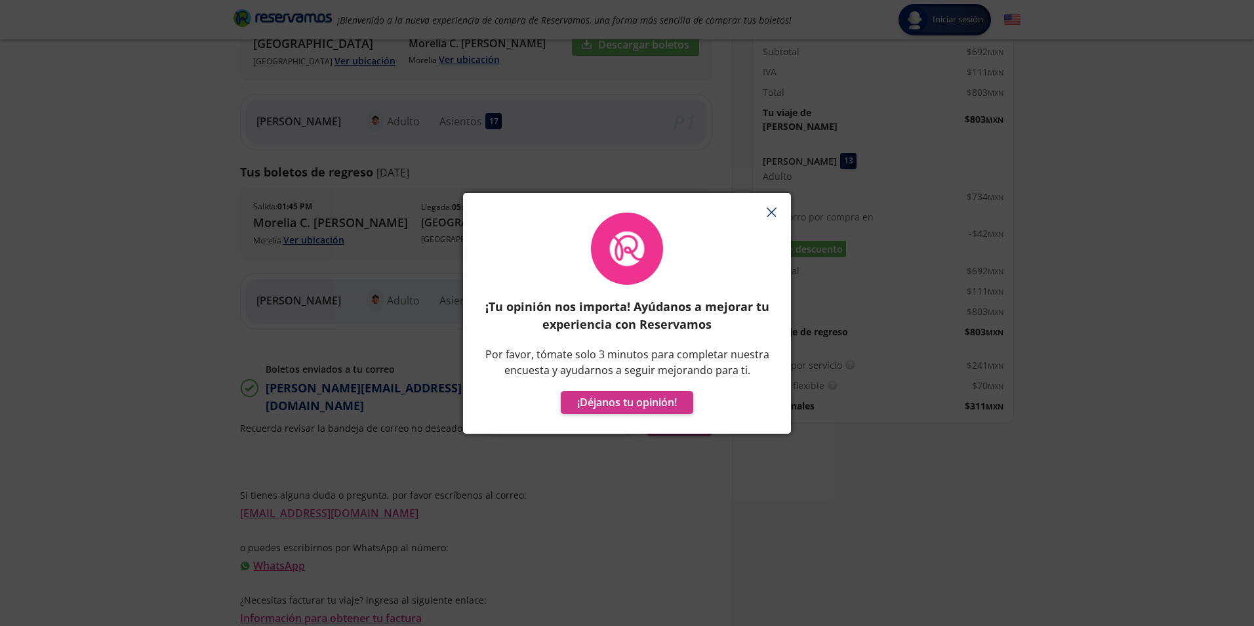
click at [777, 216] on button "button" at bounding box center [772, 213] width 20 height 20
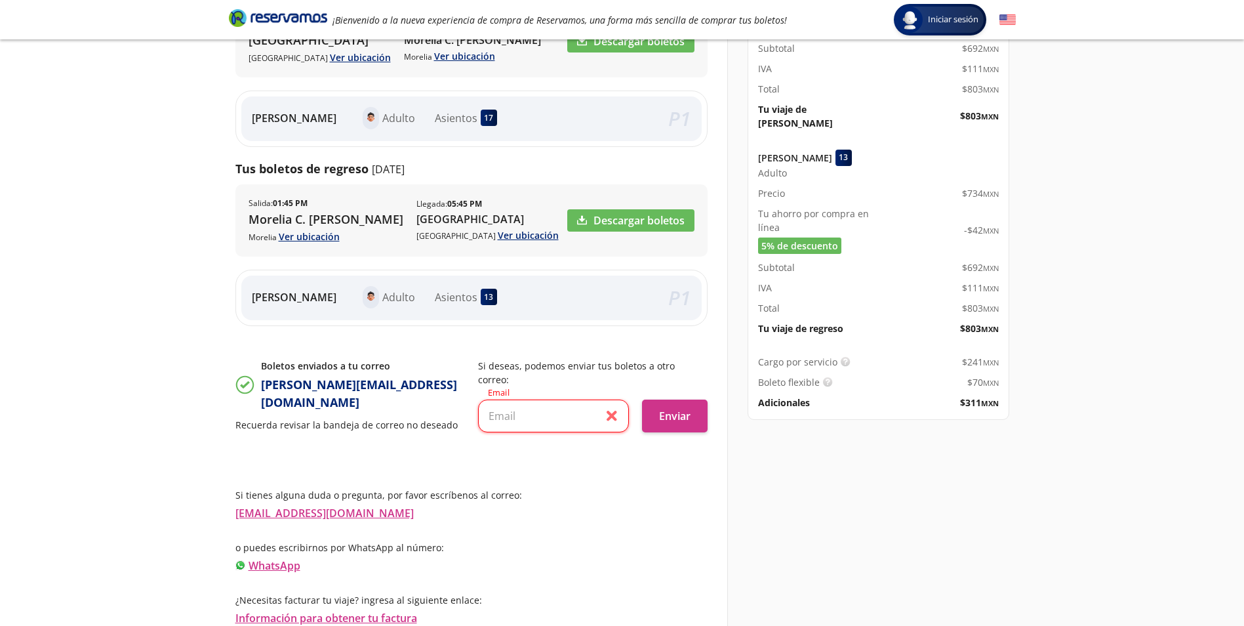
scroll to position [157, 0]
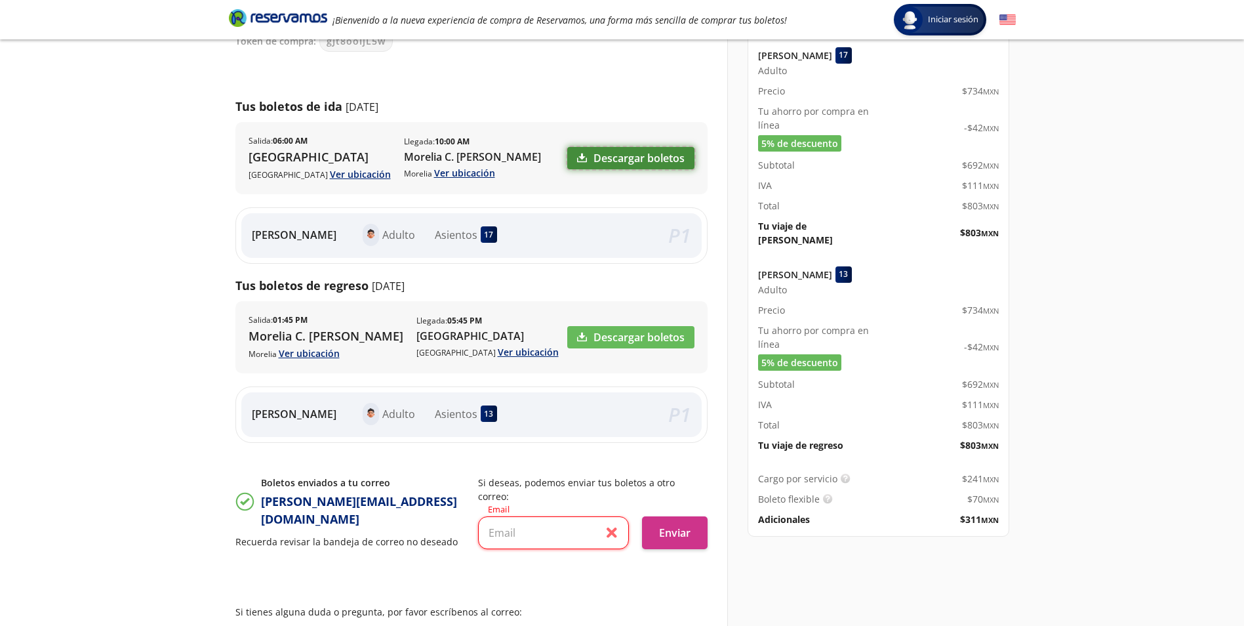
click at [586, 156] on link "Descargar boletos" at bounding box center [630, 158] width 127 height 22
click at [598, 348] on link "Descargar boletos" at bounding box center [630, 337] width 127 height 22
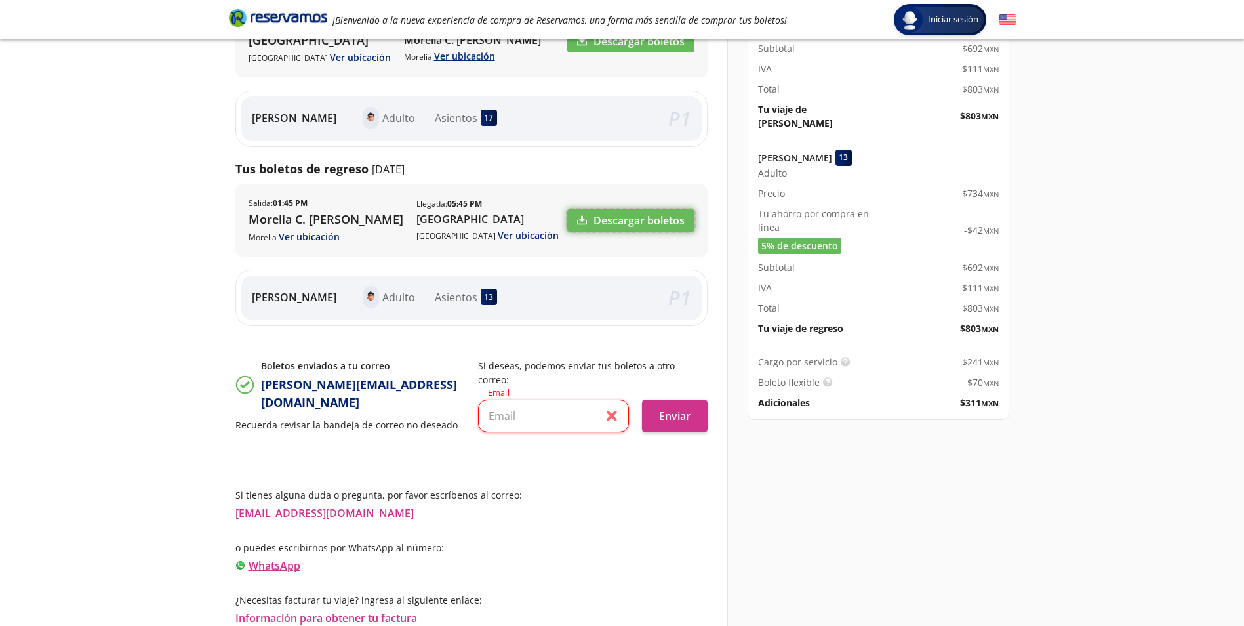
scroll to position [160, 0]
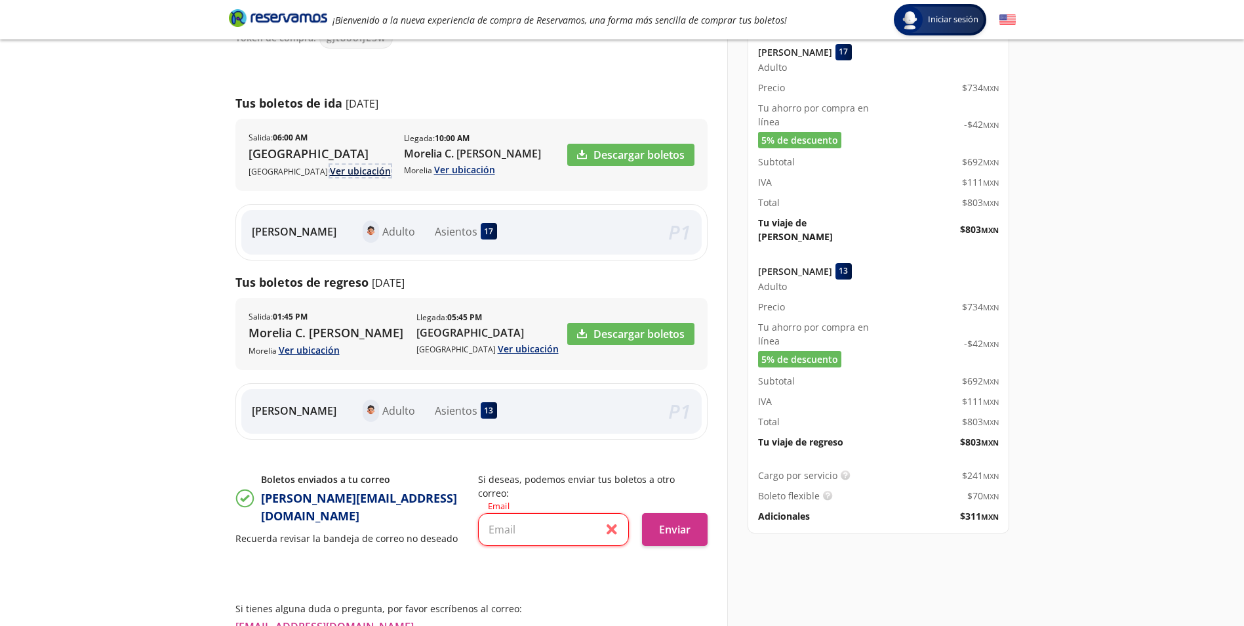
click at [330, 177] on link "Ver ubicación" at bounding box center [360, 171] width 61 height 12
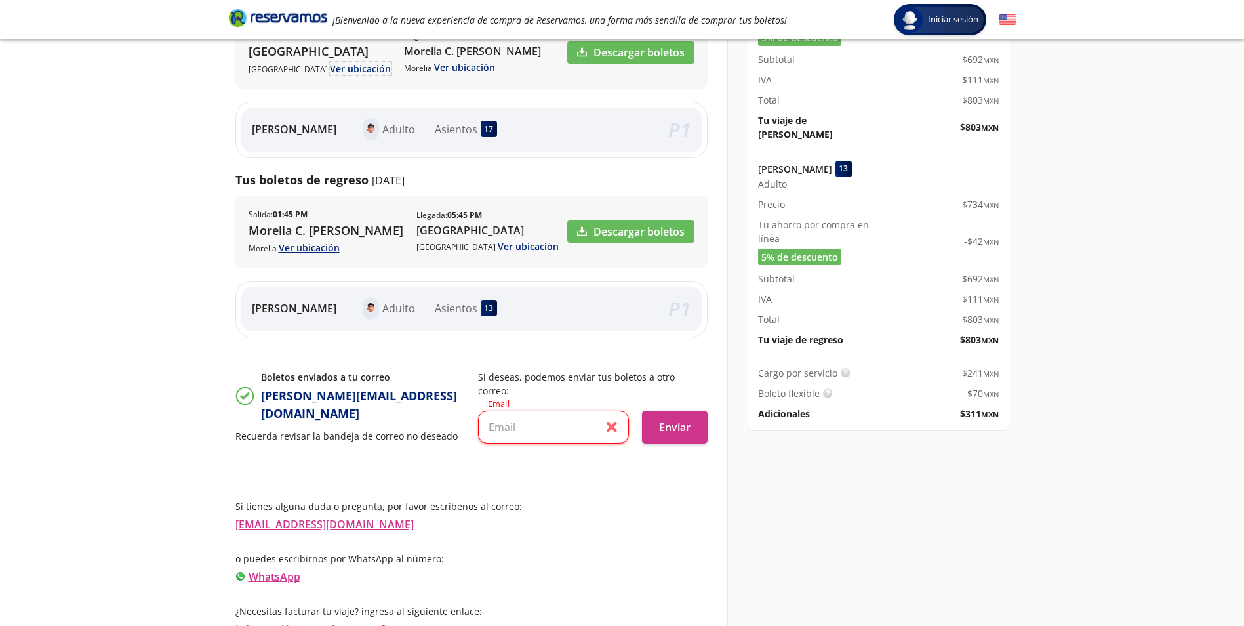
scroll to position [291, 0]
